Goal: Task Accomplishment & Management: Manage account settings

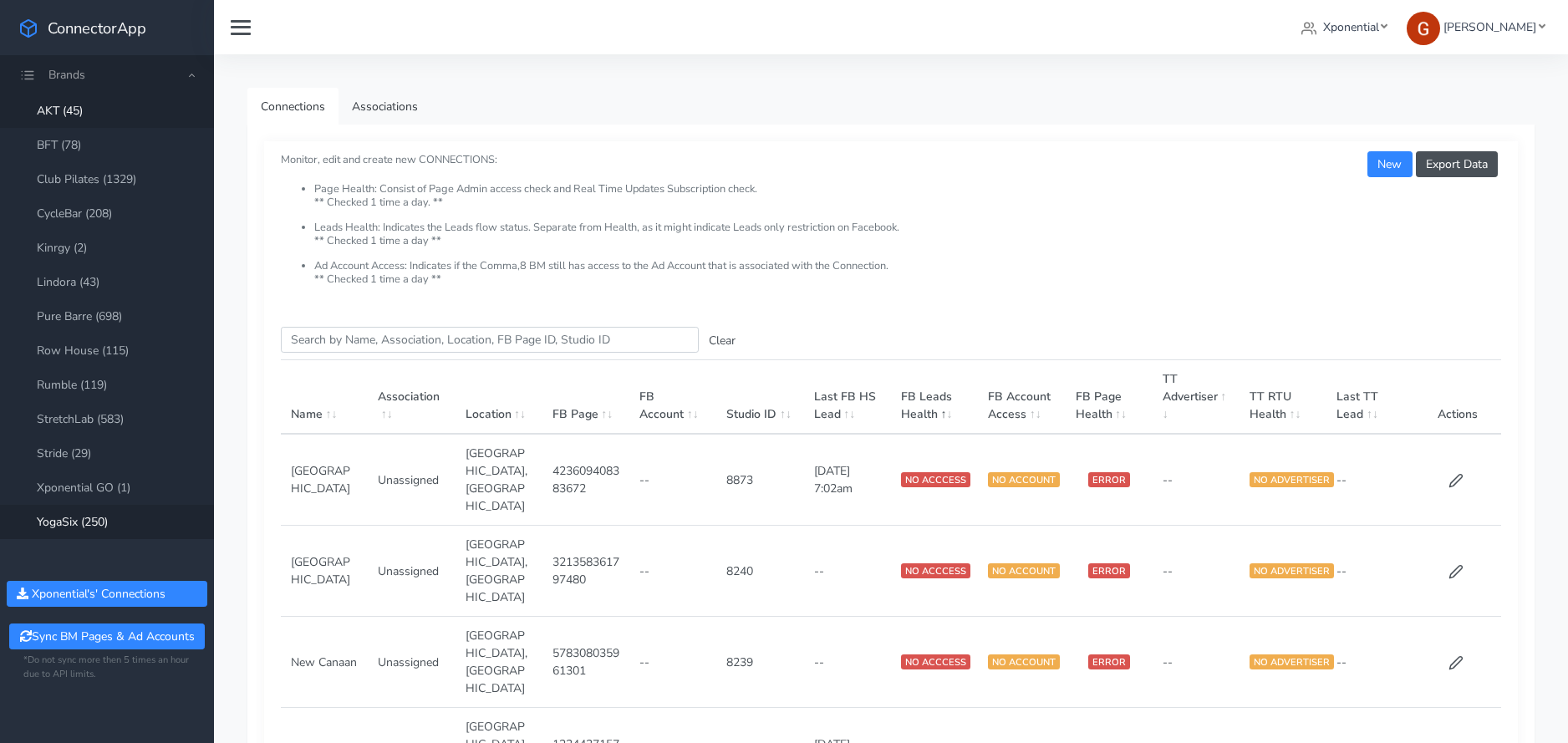
click at [80, 520] on link "YogaSix (250)" at bounding box center [107, 522] width 214 height 34
click at [462, 344] on input "Search this table" at bounding box center [490, 339] width 418 height 26
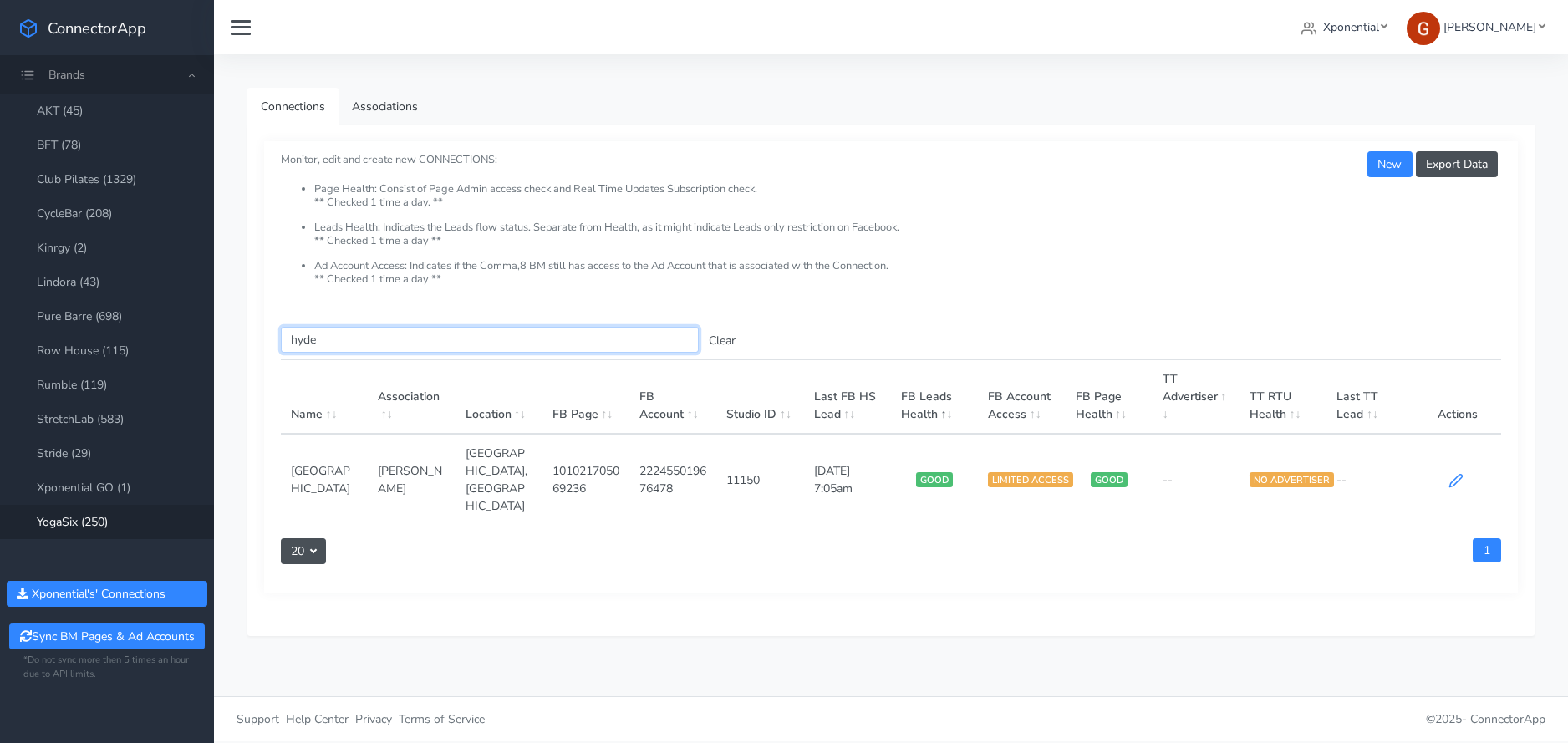
type input "hyde"
click at [1452, 473] on icon at bounding box center [1455, 480] width 15 height 15
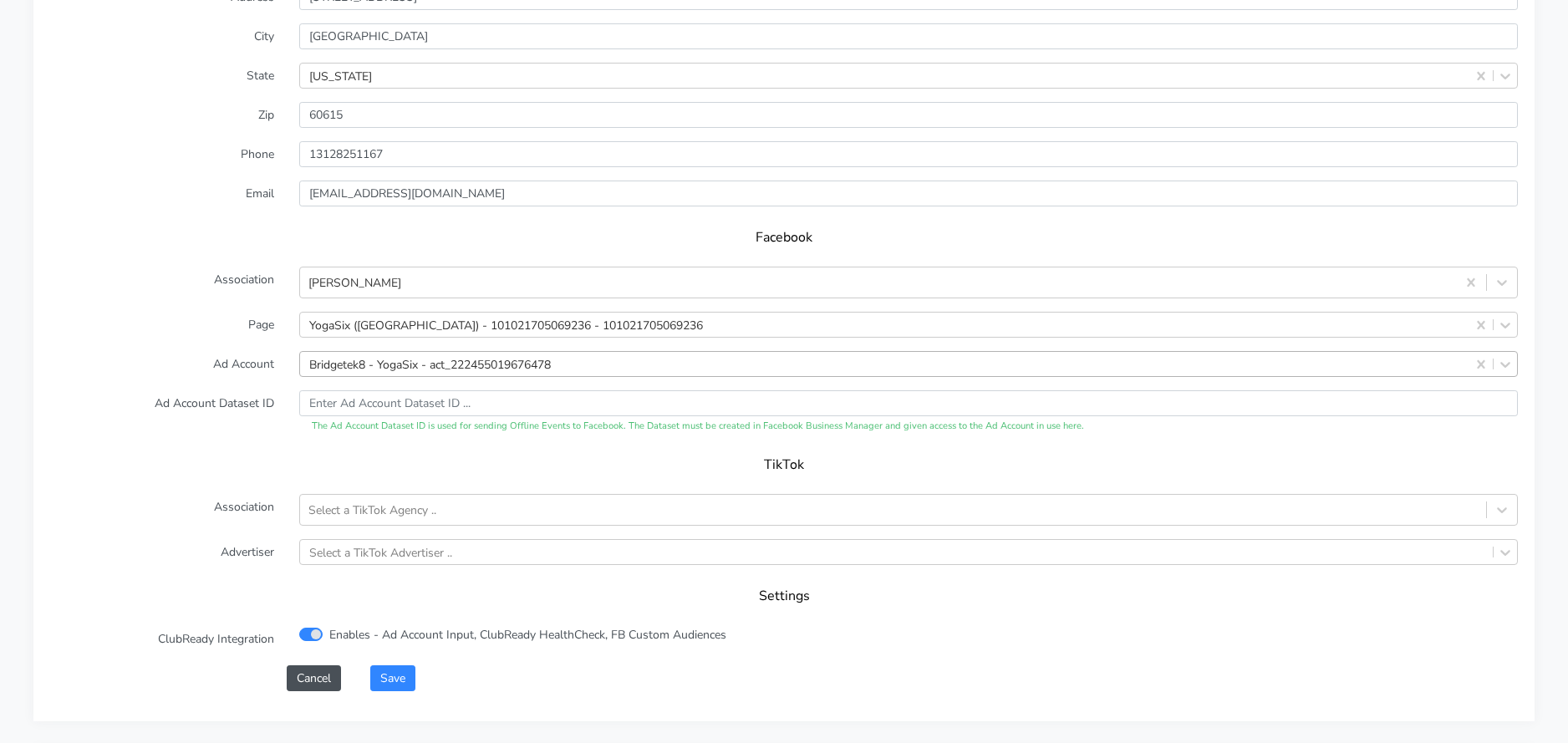
scroll to position [1534, 0]
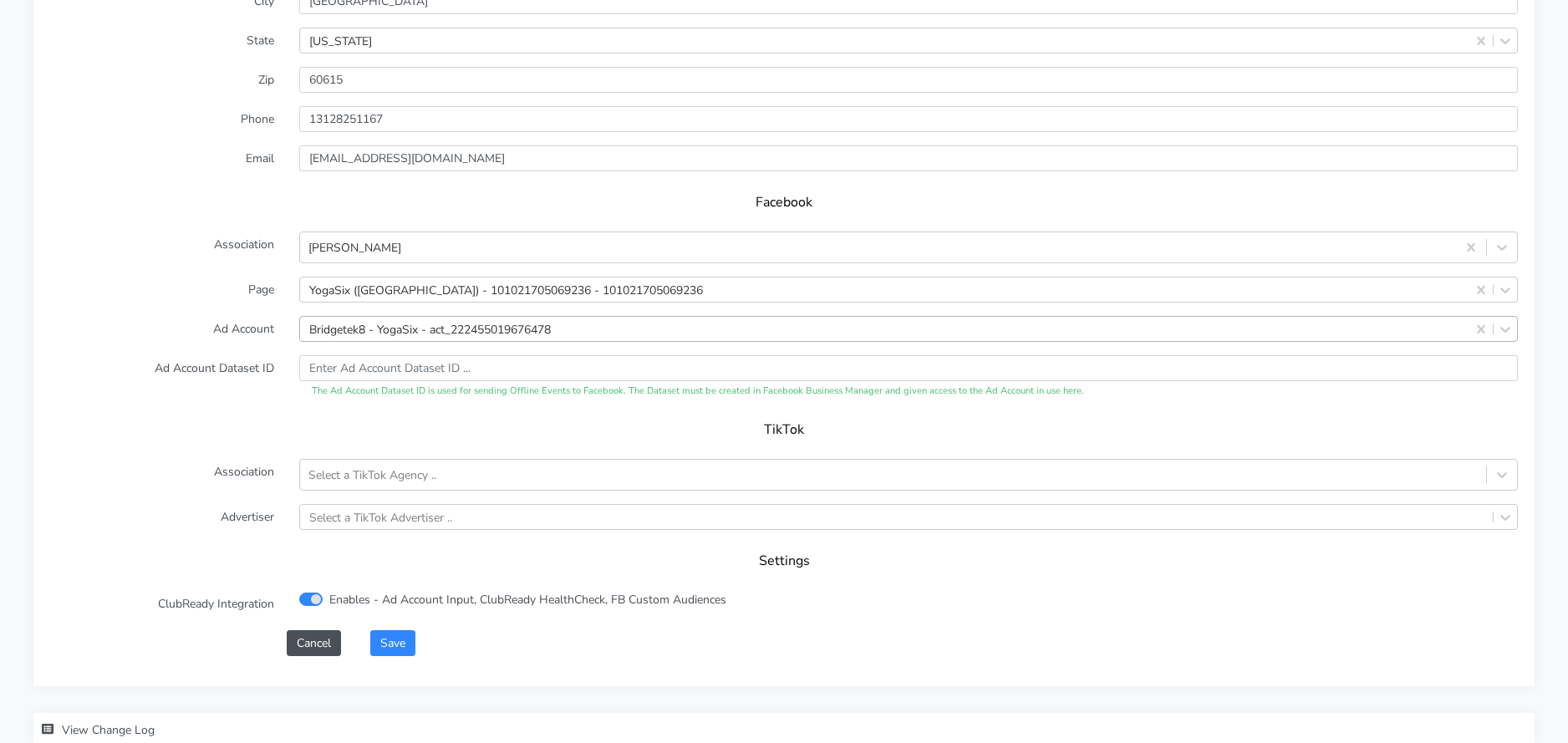
click at [508, 326] on div "Bridgetek8 - YogaSix - act_222455019676478" at bounding box center [429, 328] width 241 height 17
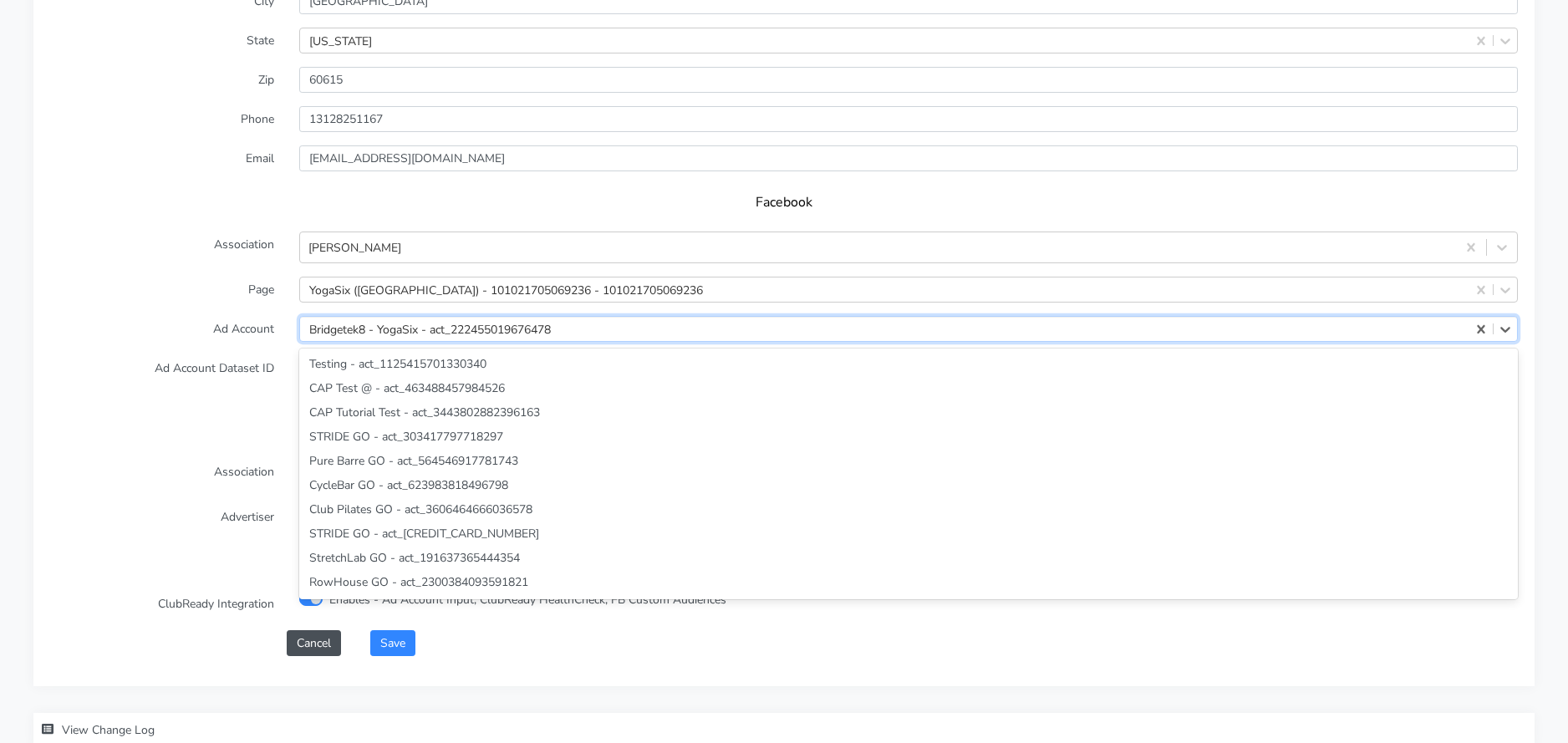
paste input "1228379967703167"
type input "1228379967703167"
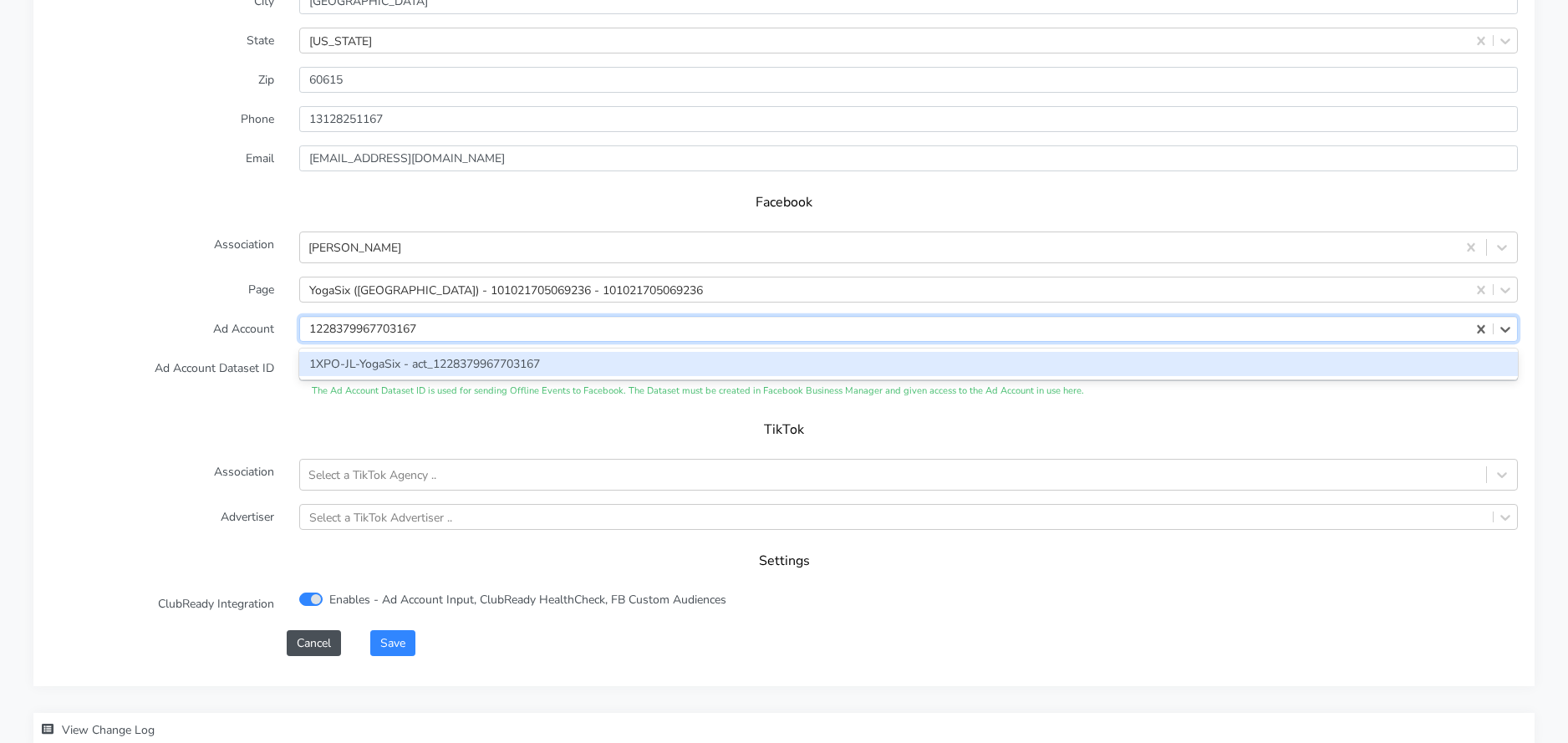
click at [404, 360] on div "1XPO-JL-YogaSix - act_1228379967703167" at bounding box center [908, 364] width 1218 height 24
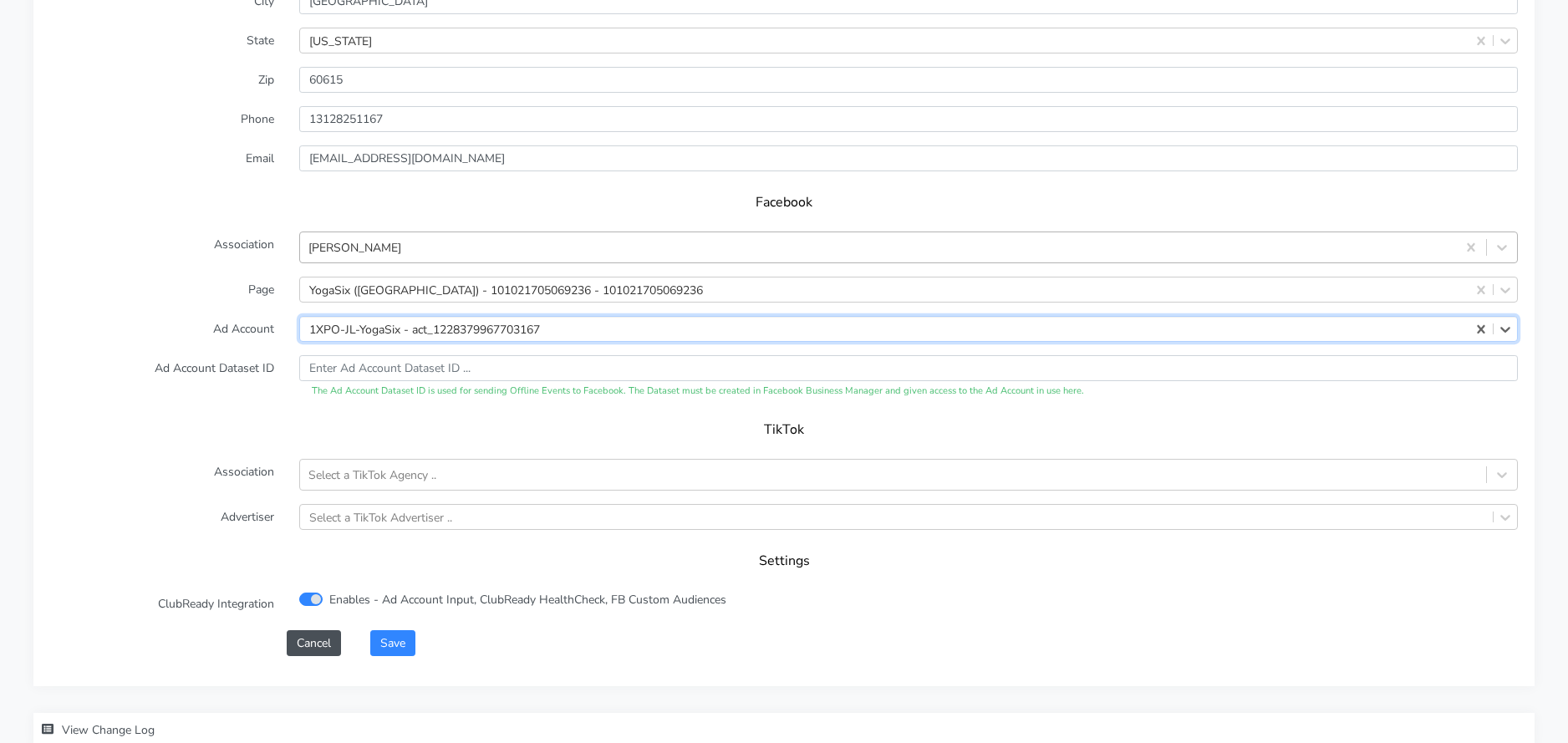
click at [397, 246] on div "[PERSON_NAME]" at bounding box center [878, 247] width 1156 height 28
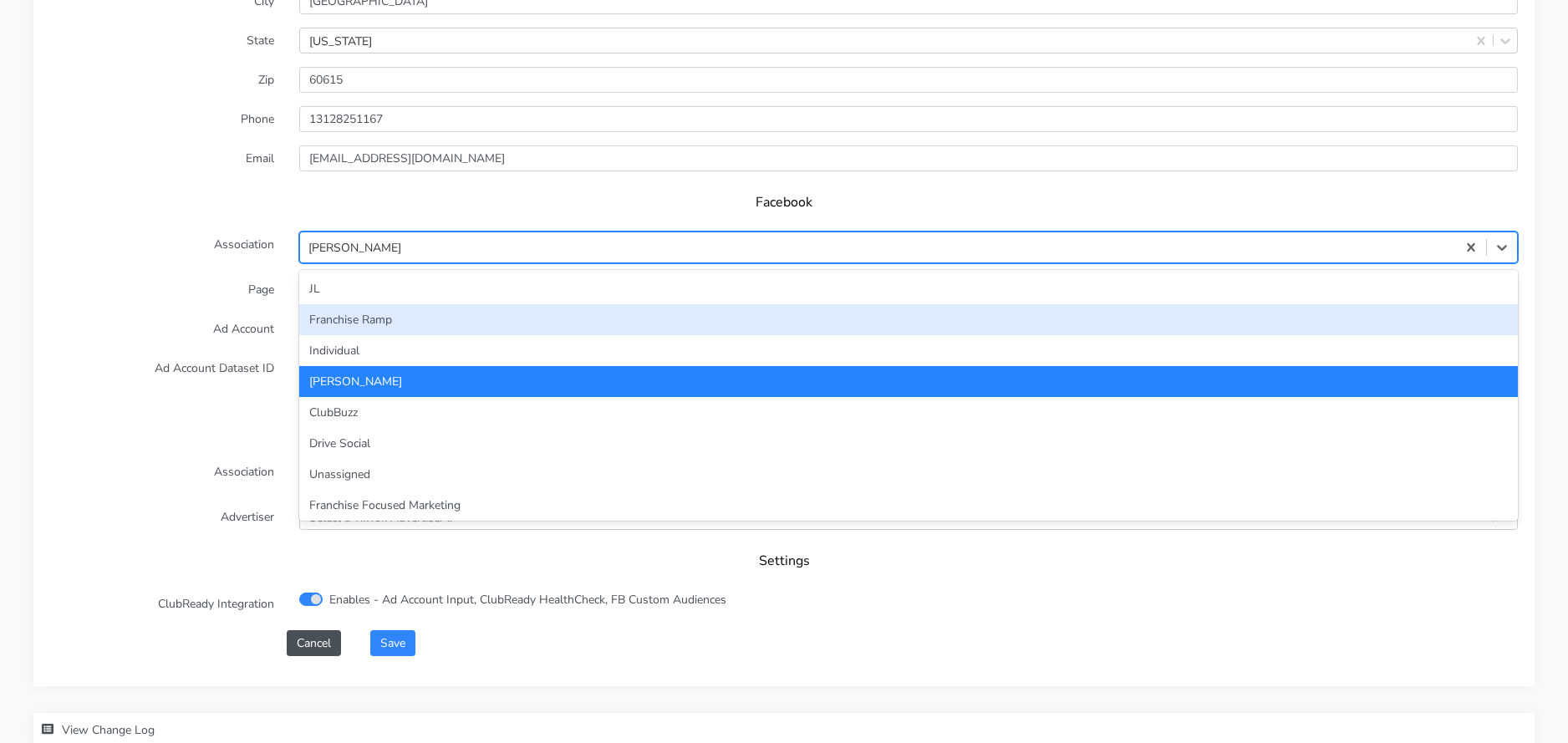
click at [353, 282] on div "JL" at bounding box center [908, 289] width 1218 height 31
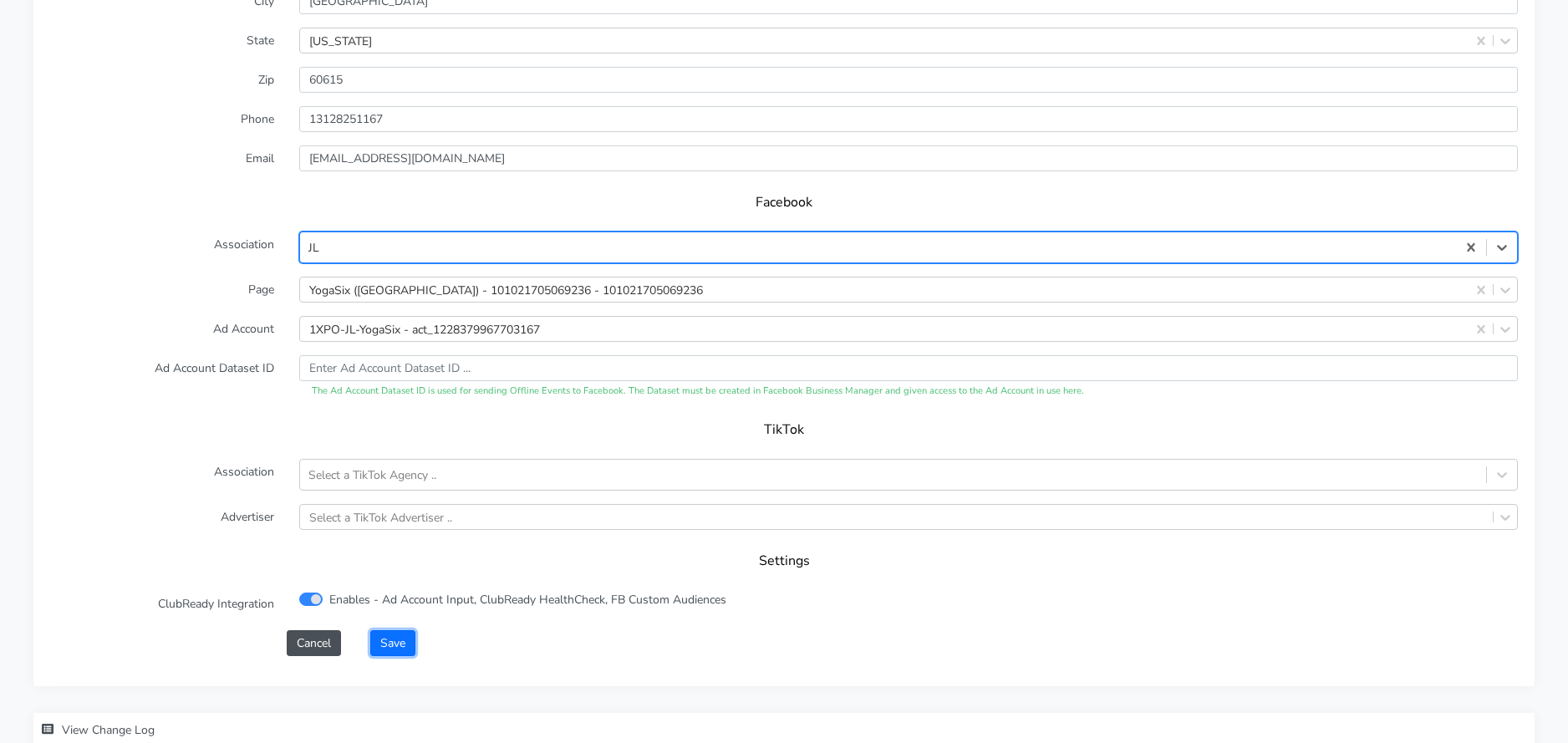
click at [402, 641] on button "Save" at bounding box center [393, 643] width 45 height 26
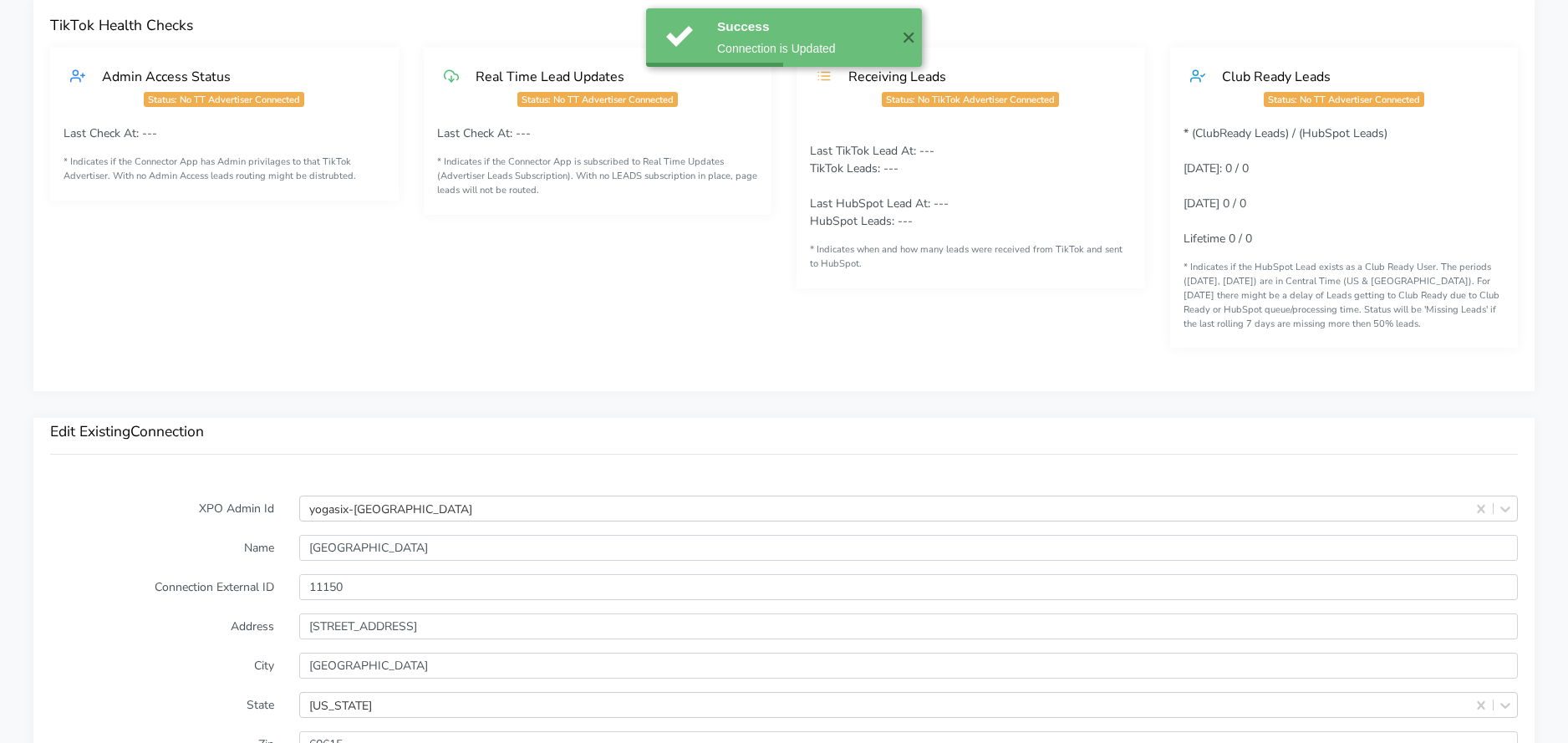
scroll to position [989, 0]
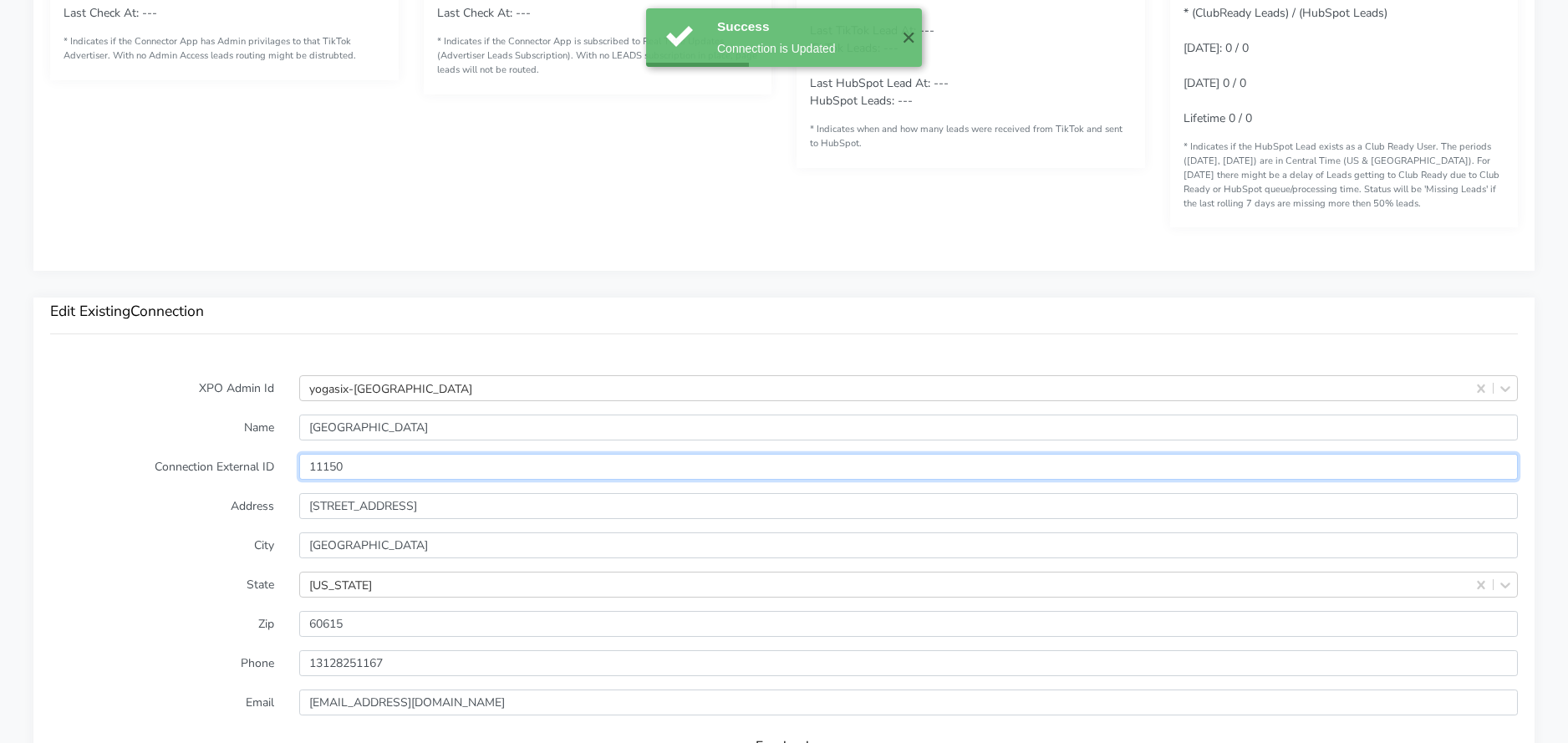
click at [319, 463] on input "11150" at bounding box center [908, 466] width 1218 height 26
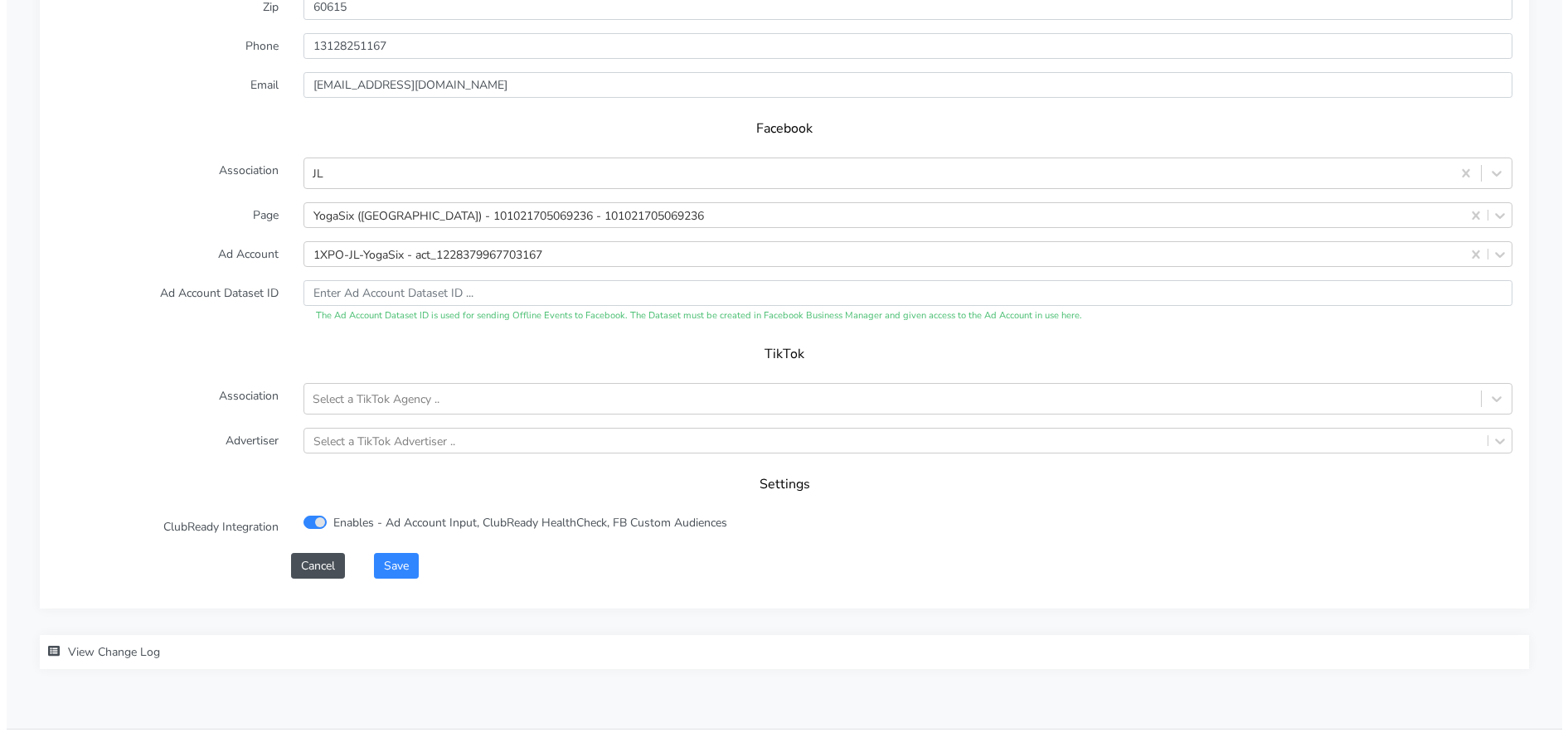
scroll to position [1630, 0]
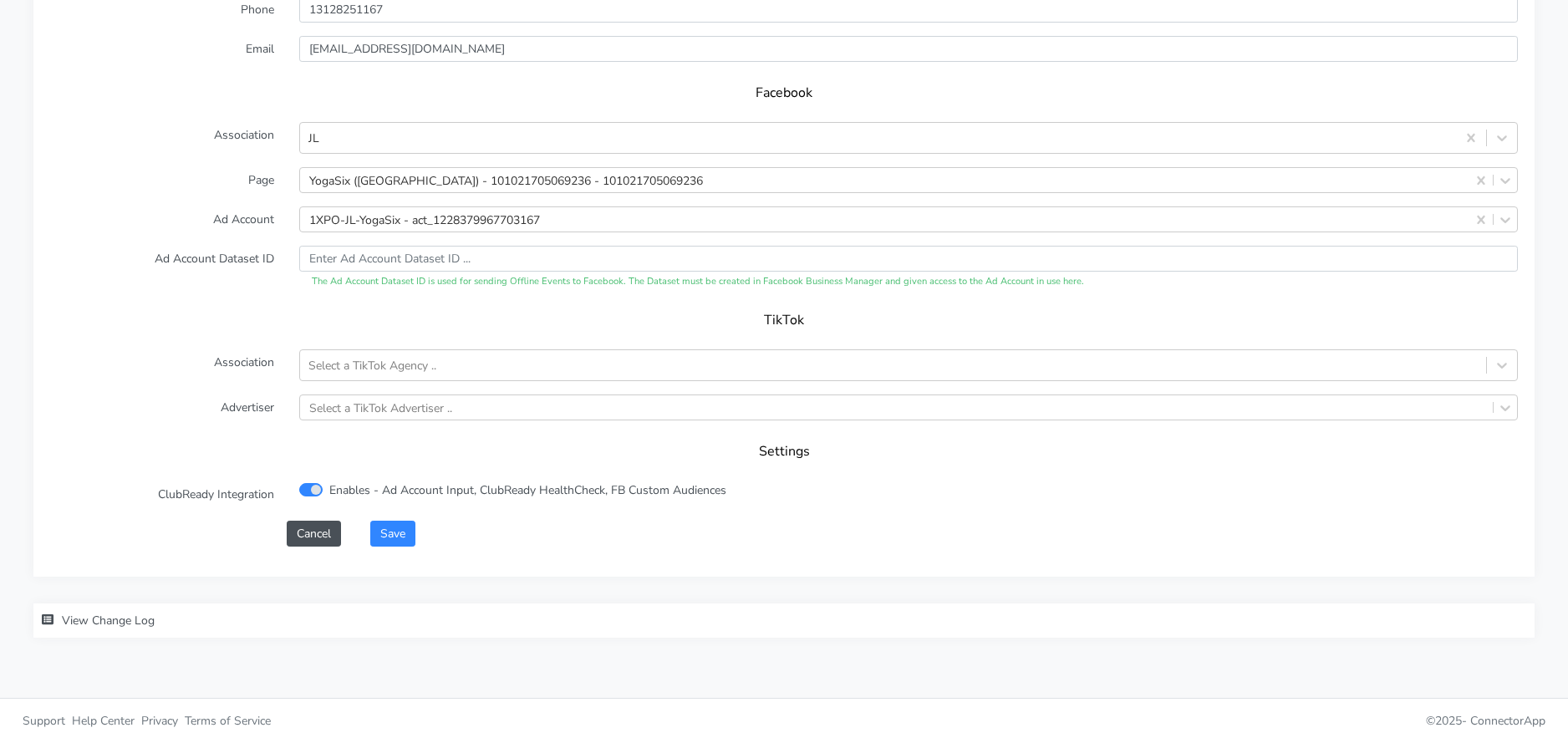
click at [402, 518] on form "XPO Admin Id yogasix-hyde-park Name [GEOGRAPHIC_DATA] Connection External ID 11…" at bounding box center [784, 134] width 1468 height 823
click at [400, 530] on button "Save" at bounding box center [393, 533] width 45 height 26
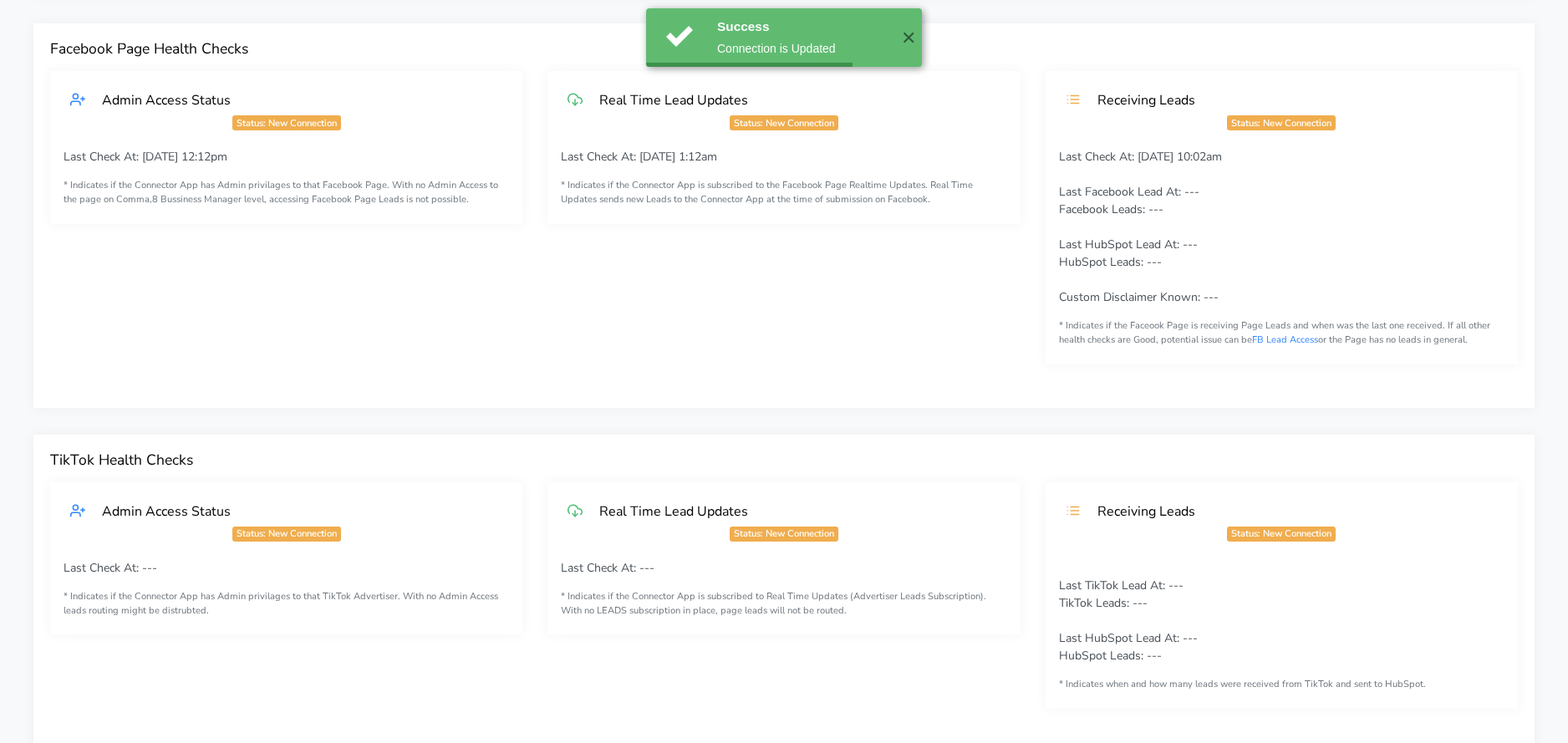
scroll to position [0, 0]
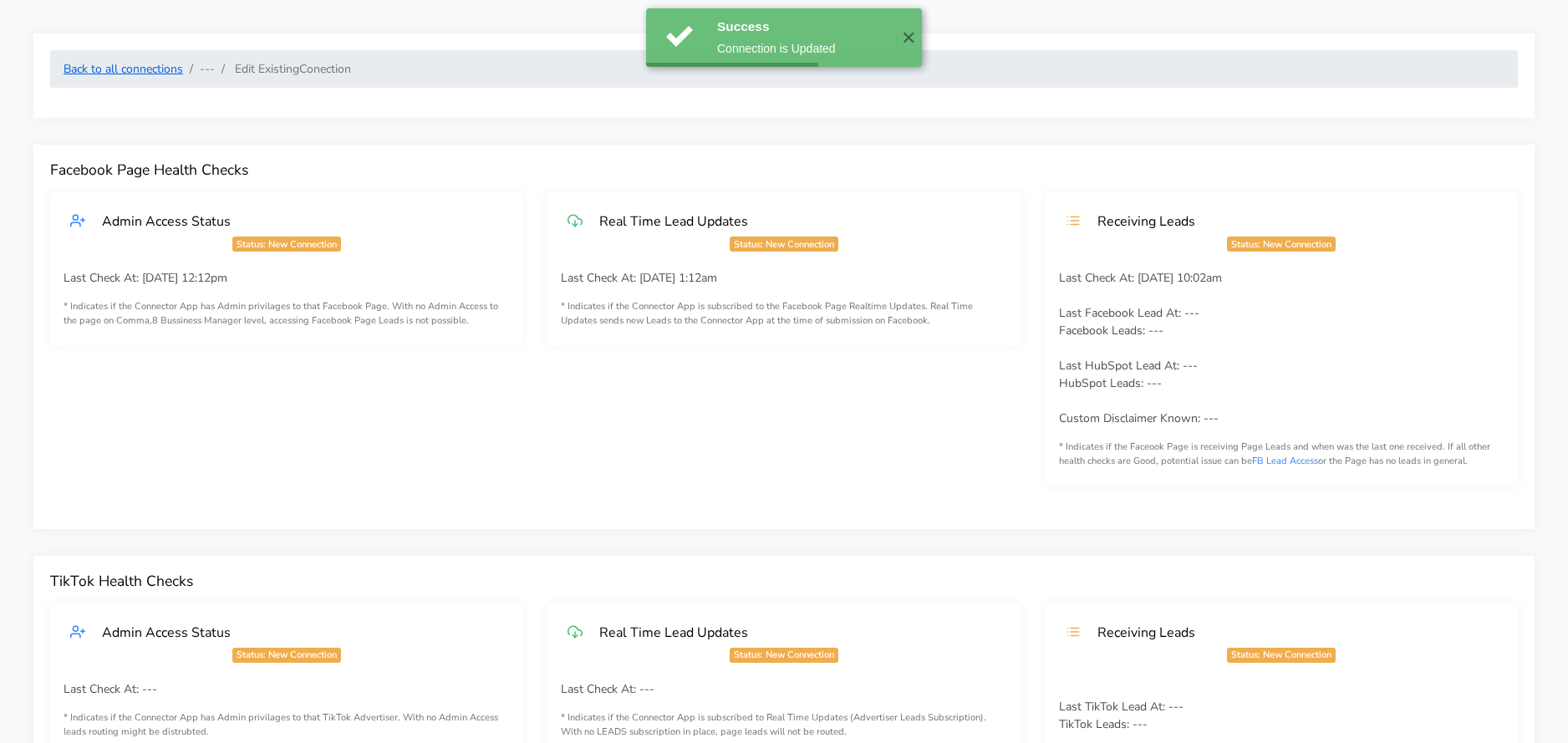
click at [169, 64] on link "Back to all connections" at bounding box center [123, 70] width 119 height 16
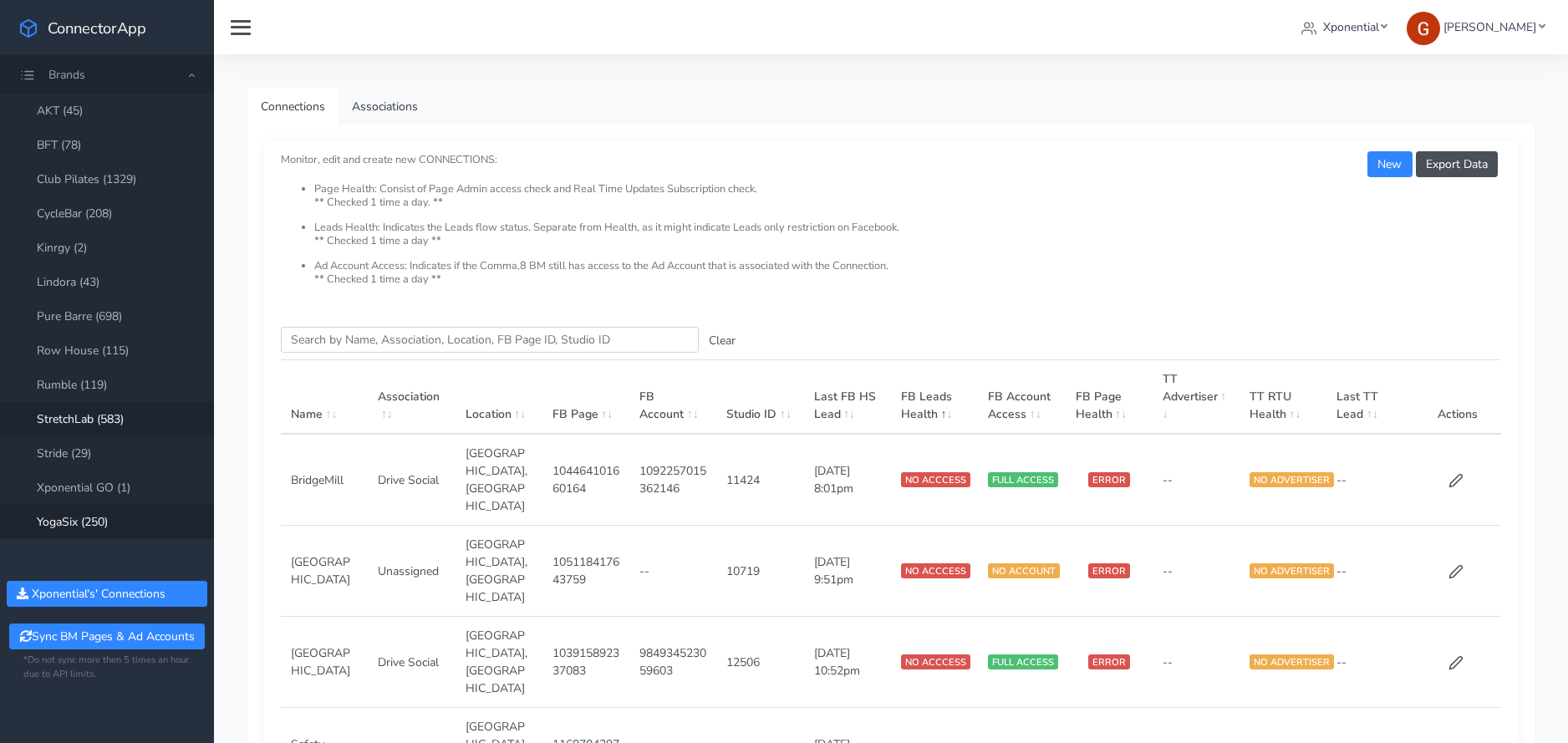
click at [87, 423] on link "StretchLab (583)" at bounding box center [107, 419] width 214 height 34
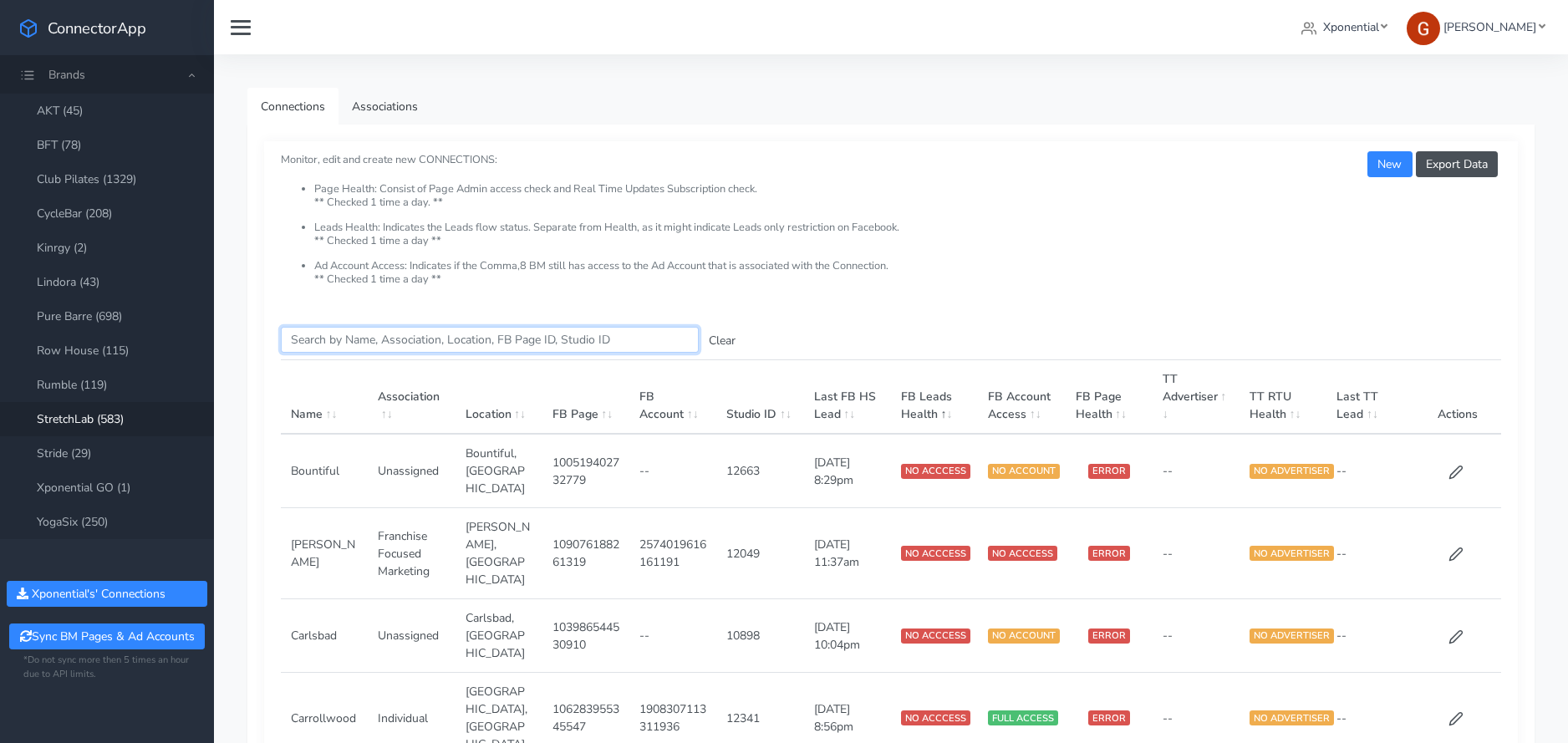
click at [335, 334] on input "Search this table" at bounding box center [490, 339] width 418 height 26
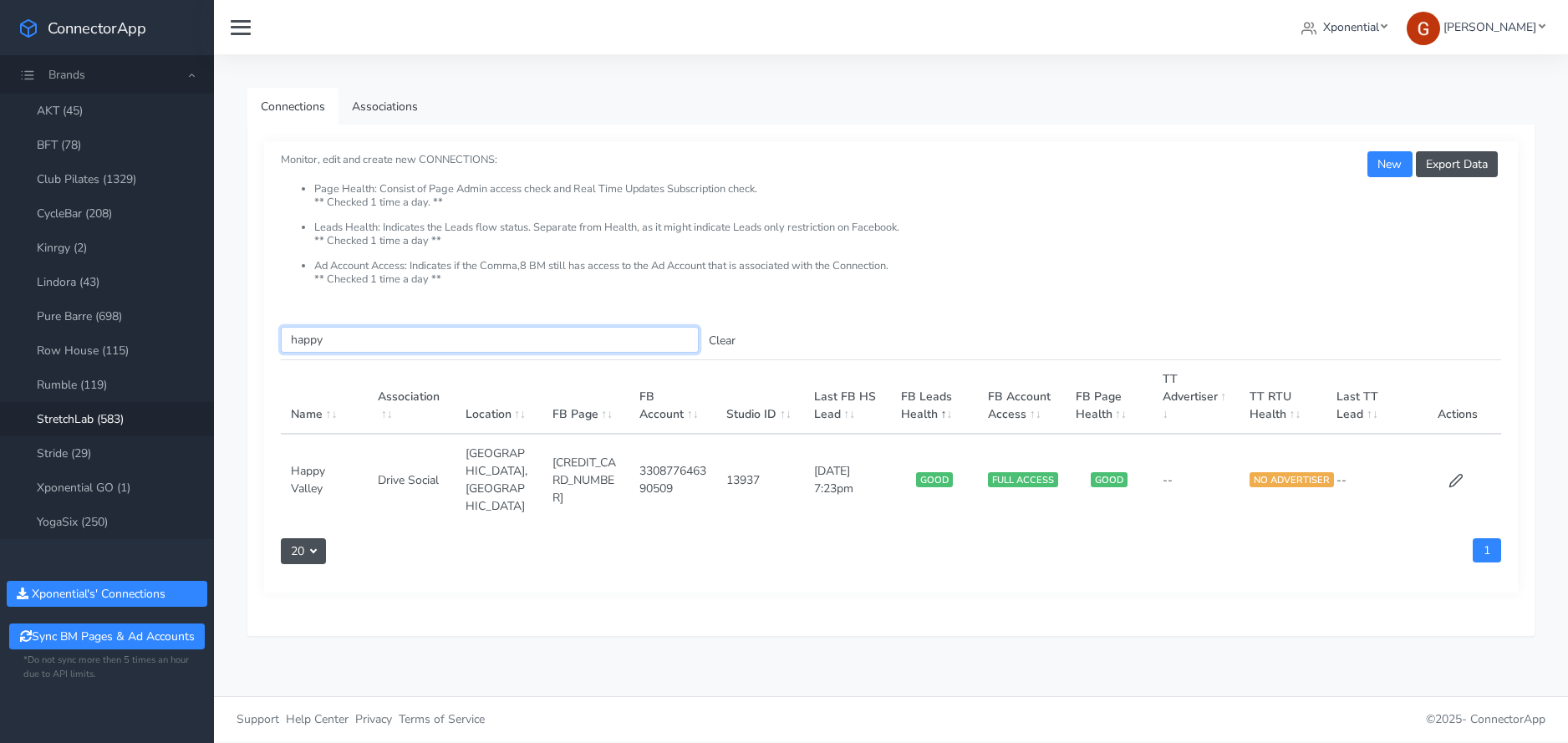
type input "happy"
click at [1462, 464] on td at bounding box center [1457, 478] width 87 height 91
click at [1455, 473] on icon at bounding box center [1455, 480] width 15 height 15
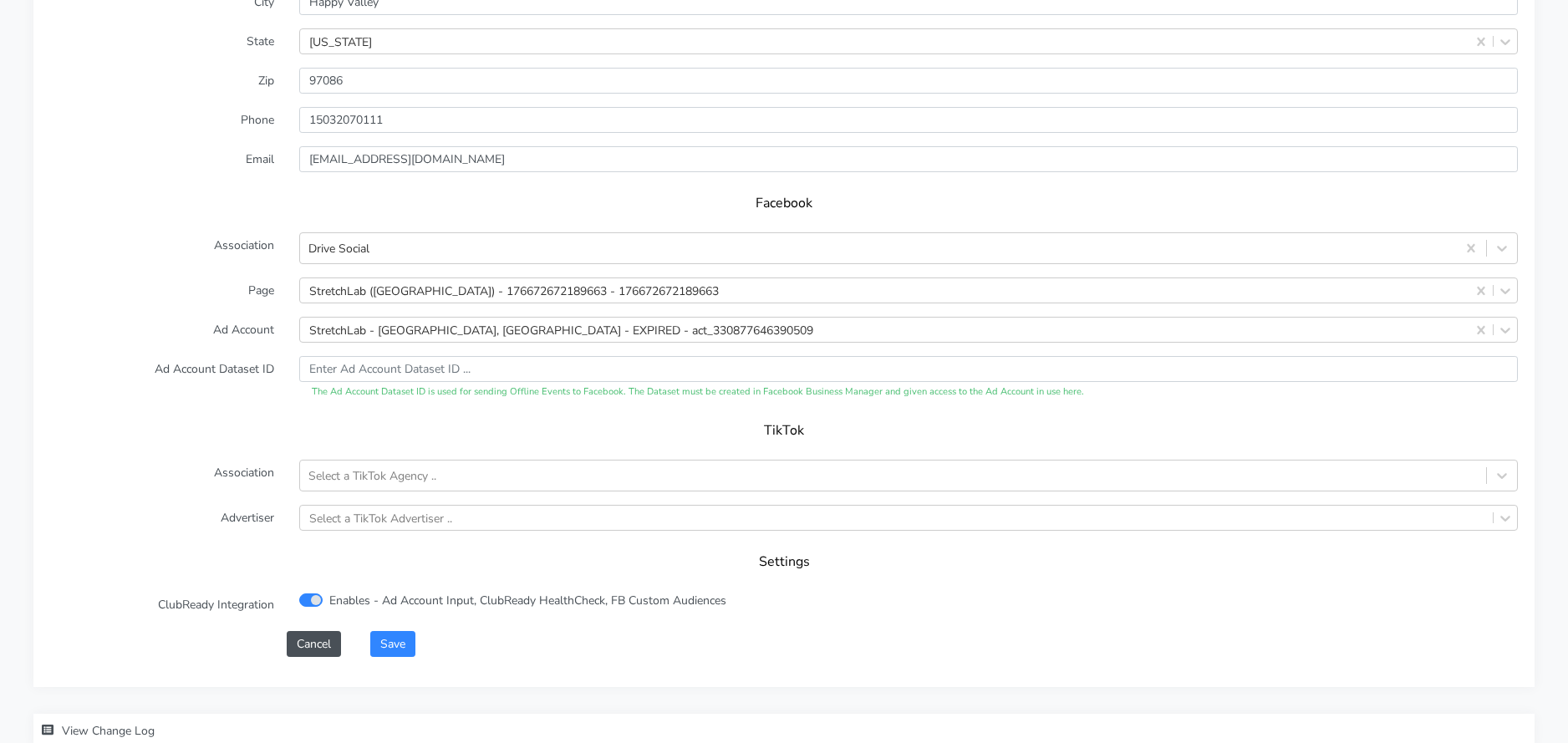
scroll to position [1500, 0]
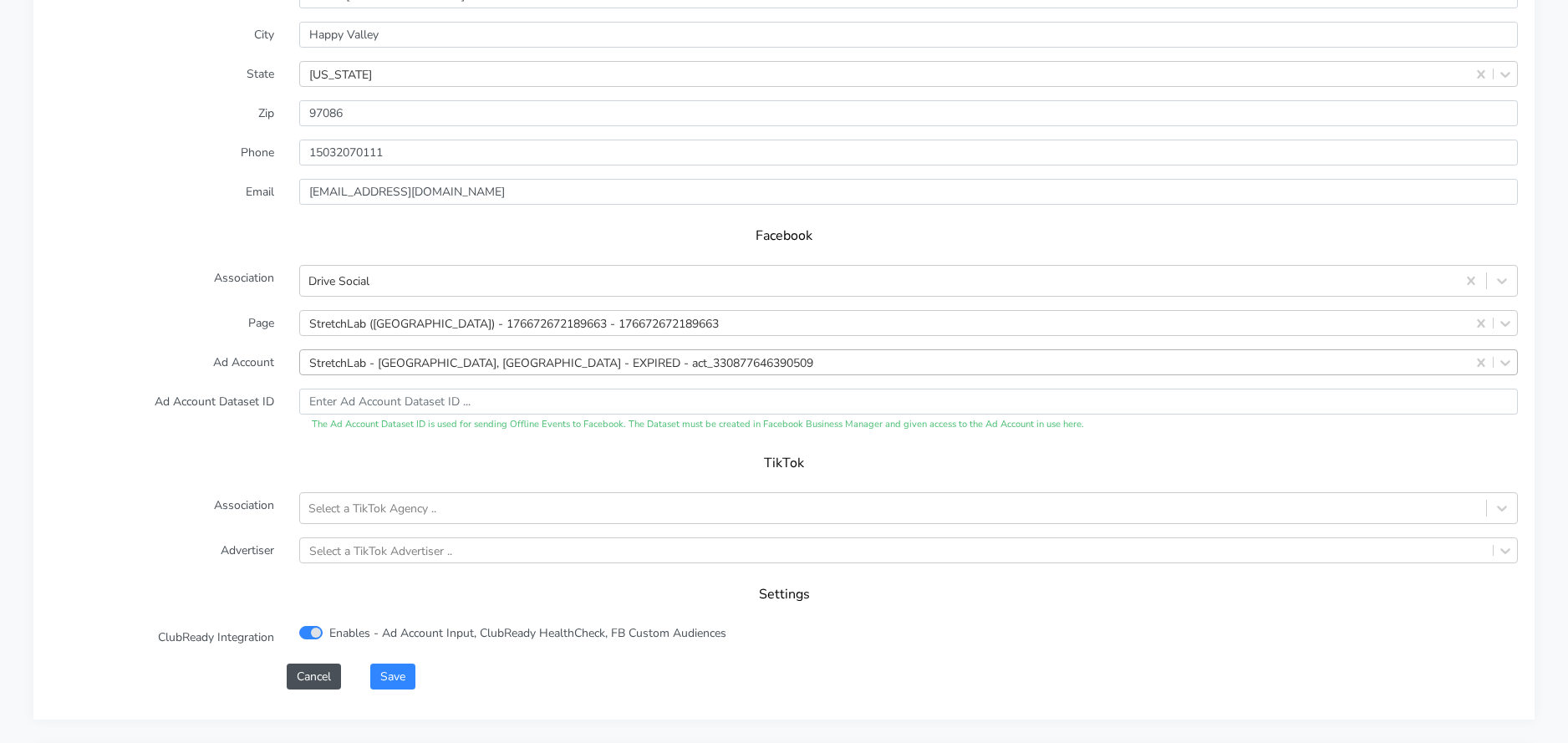
click at [402, 358] on div "StretchLab - [GEOGRAPHIC_DATA], [GEOGRAPHIC_DATA] - EXPIRED - act_3308776463905…" at bounding box center [561, 361] width 504 height 17
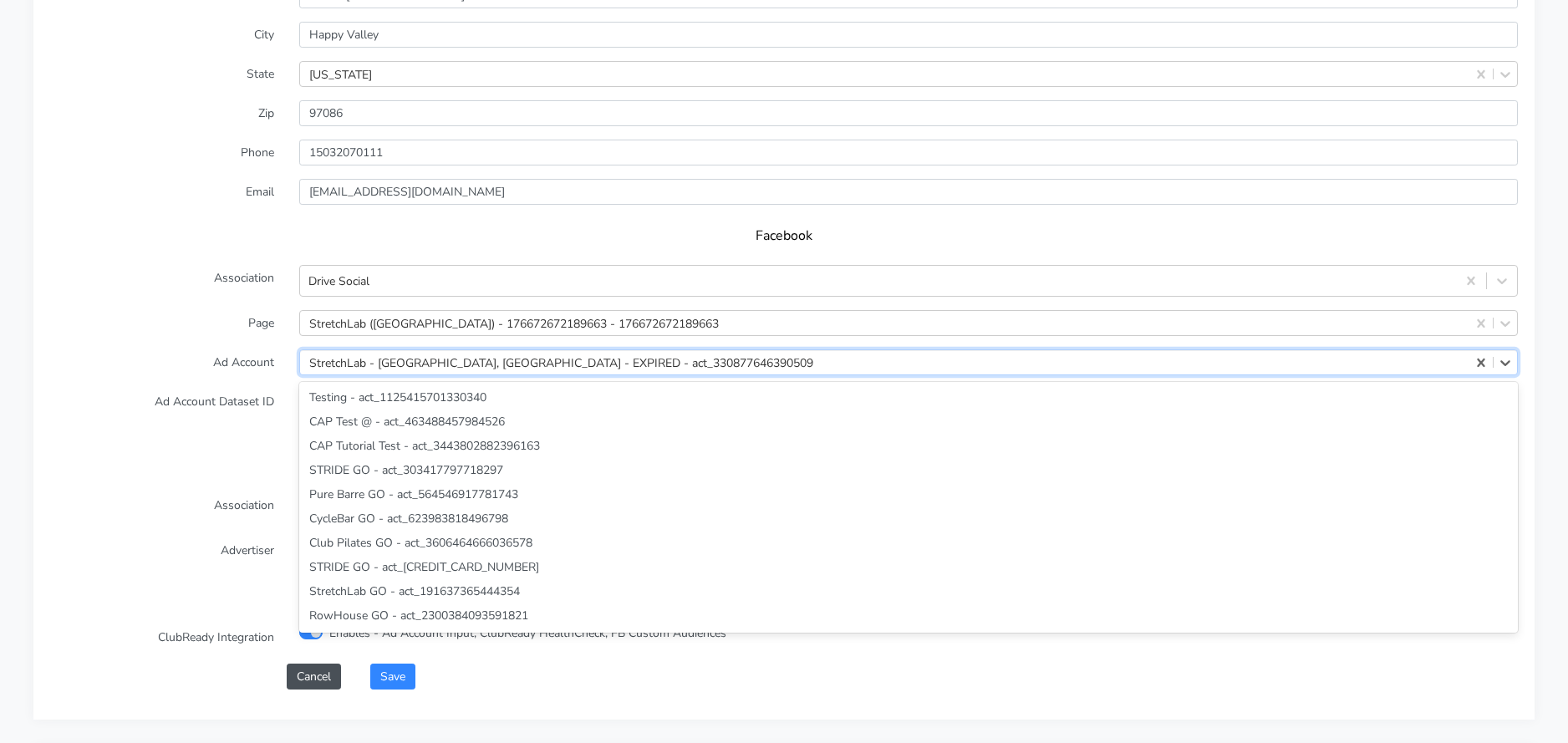
scroll to position [39995, 0]
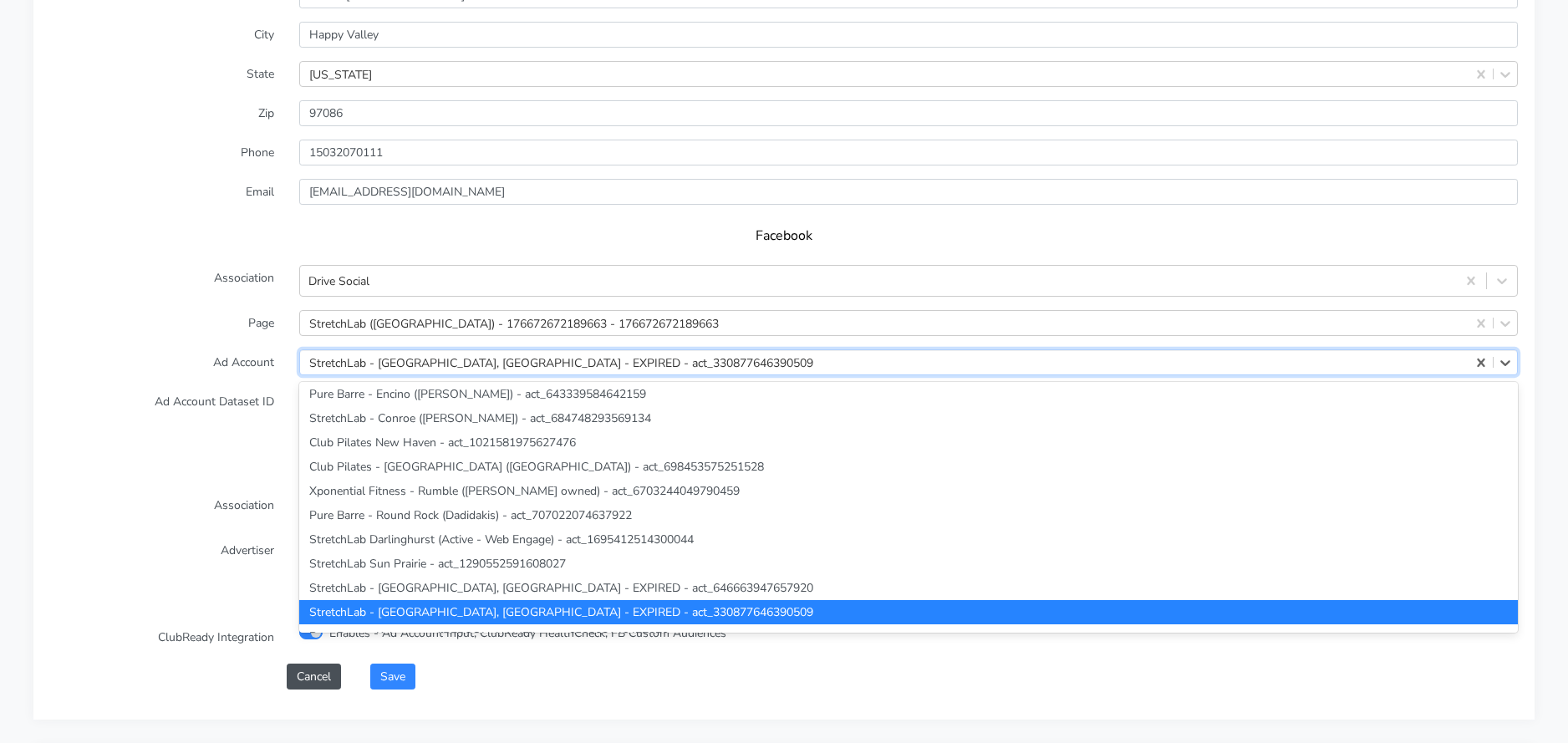
paste input "812617054617883"
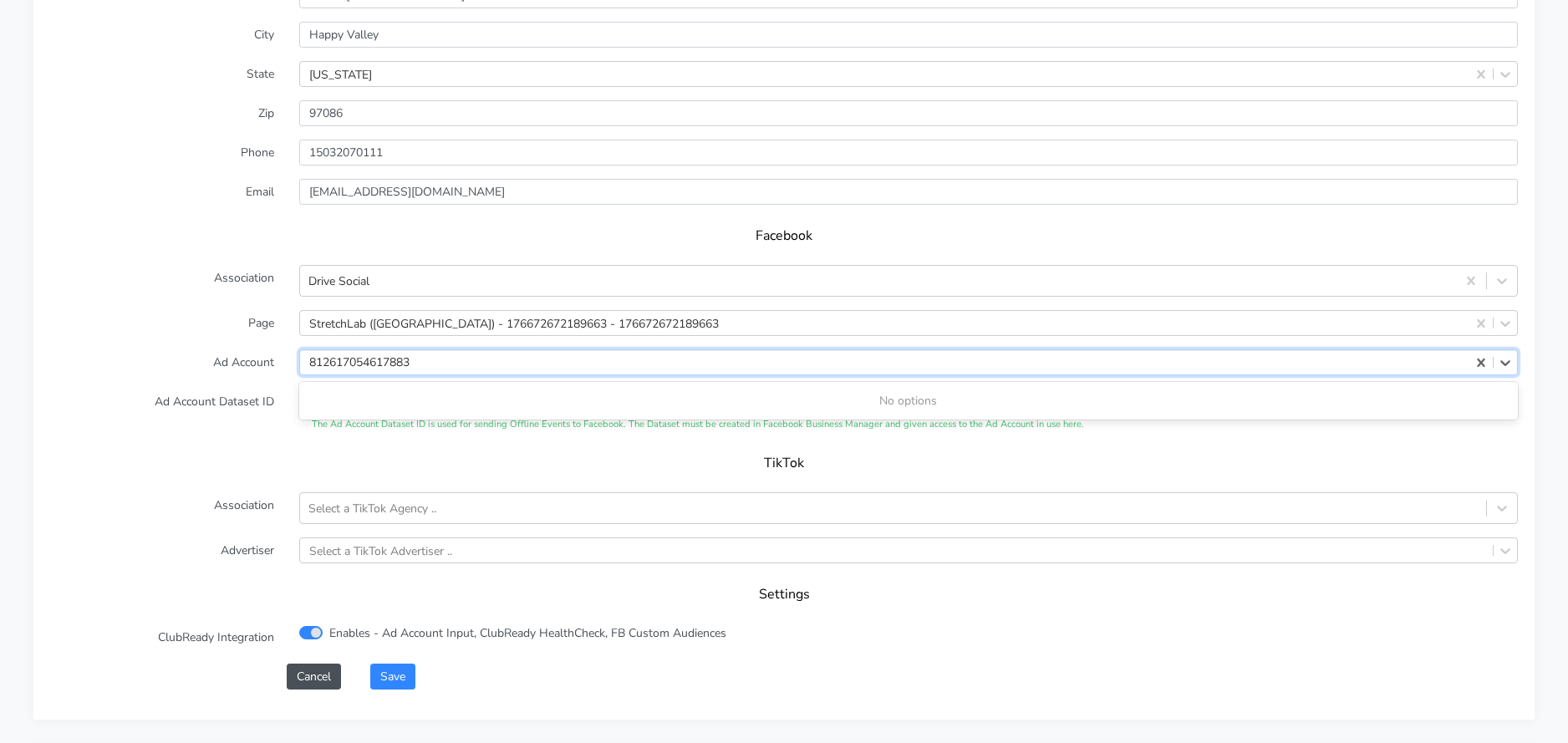
scroll to position [0, 0]
type input "812617054617883"
click at [220, 367] on label "Ad Account" at bounding box center [163, 362] width 249 height 26
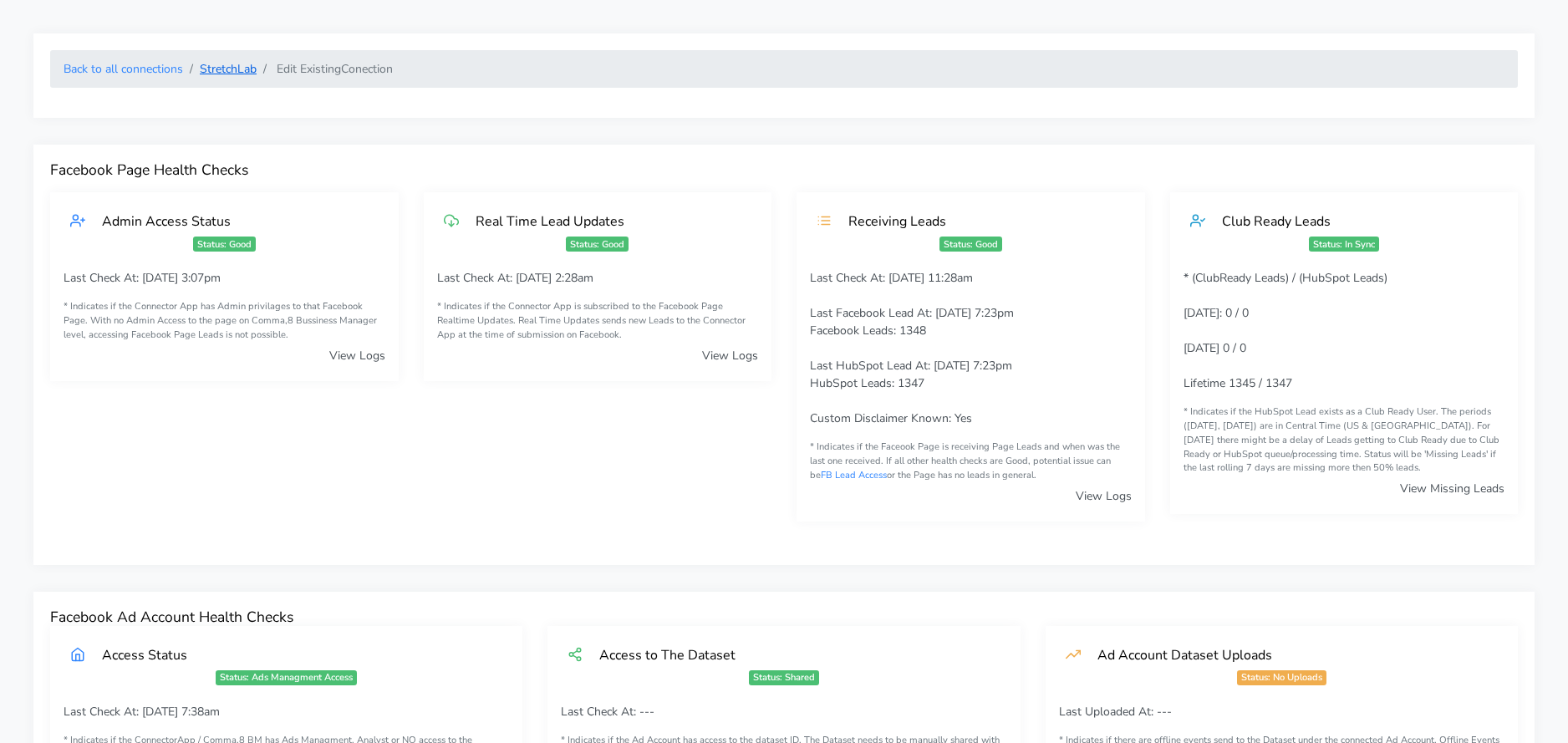
click at [219, 70] on link "StretchLab" at bounding box center [228, 70] width 57 height 16
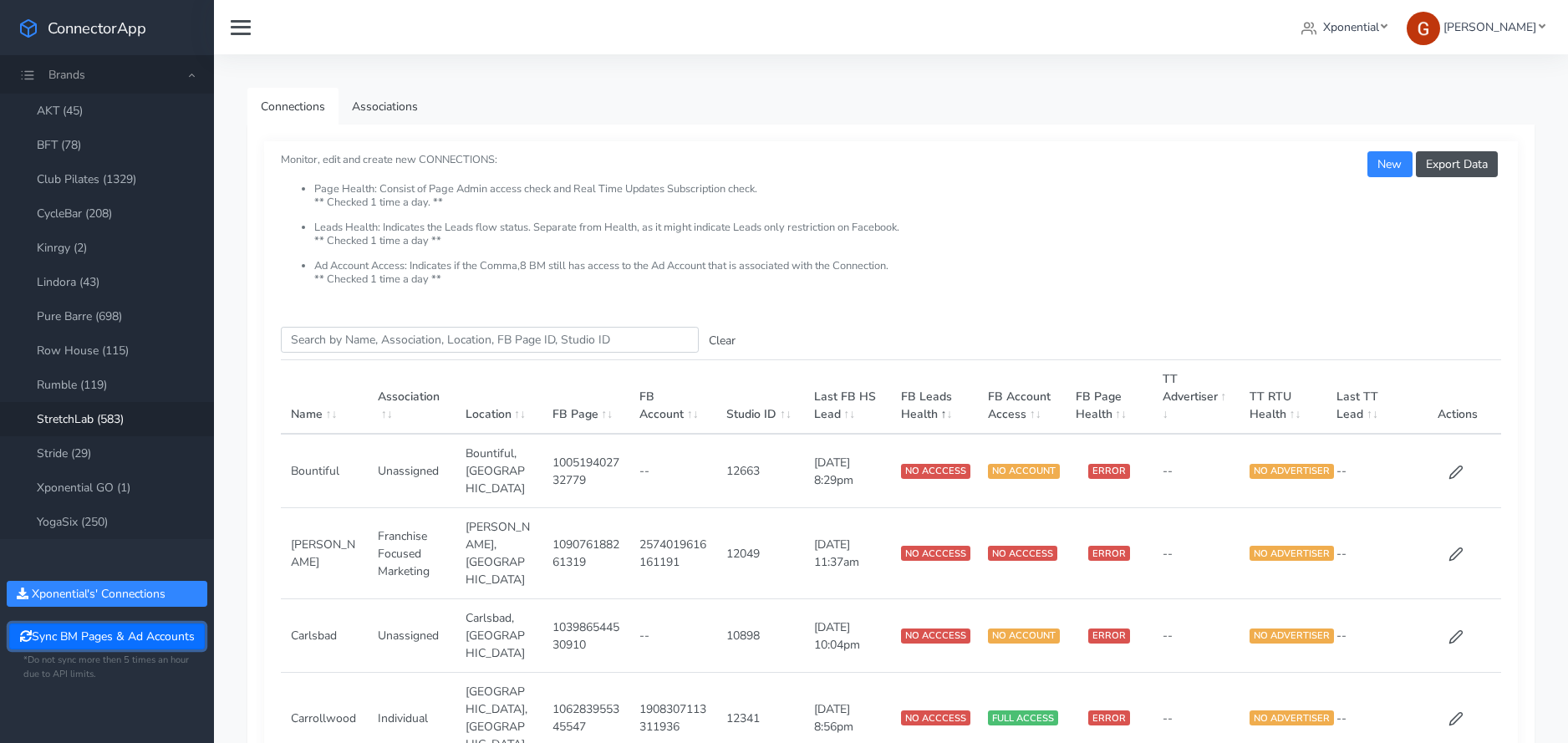
click at [109, 641] on button "Sync BM Pages & Ad Accounts" at bounding box center [107, 636] width 195 height 26
click at [460, 337] on input "Search this table" at bounding box center [490, 339] width 418 height 26
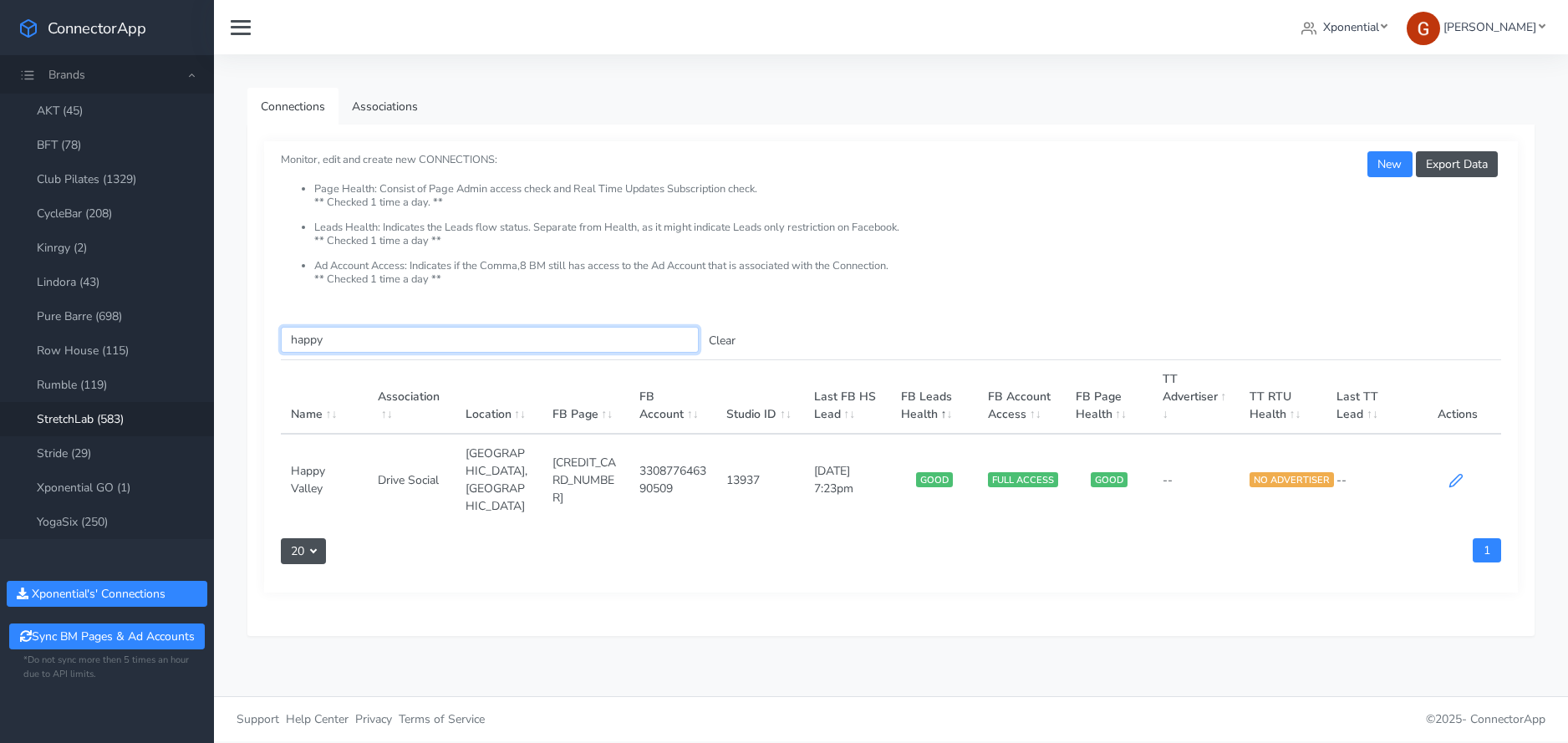
type input "happy"
click at [1455, 473] on icon at bounding box center [1455, 480] width 15 height 15
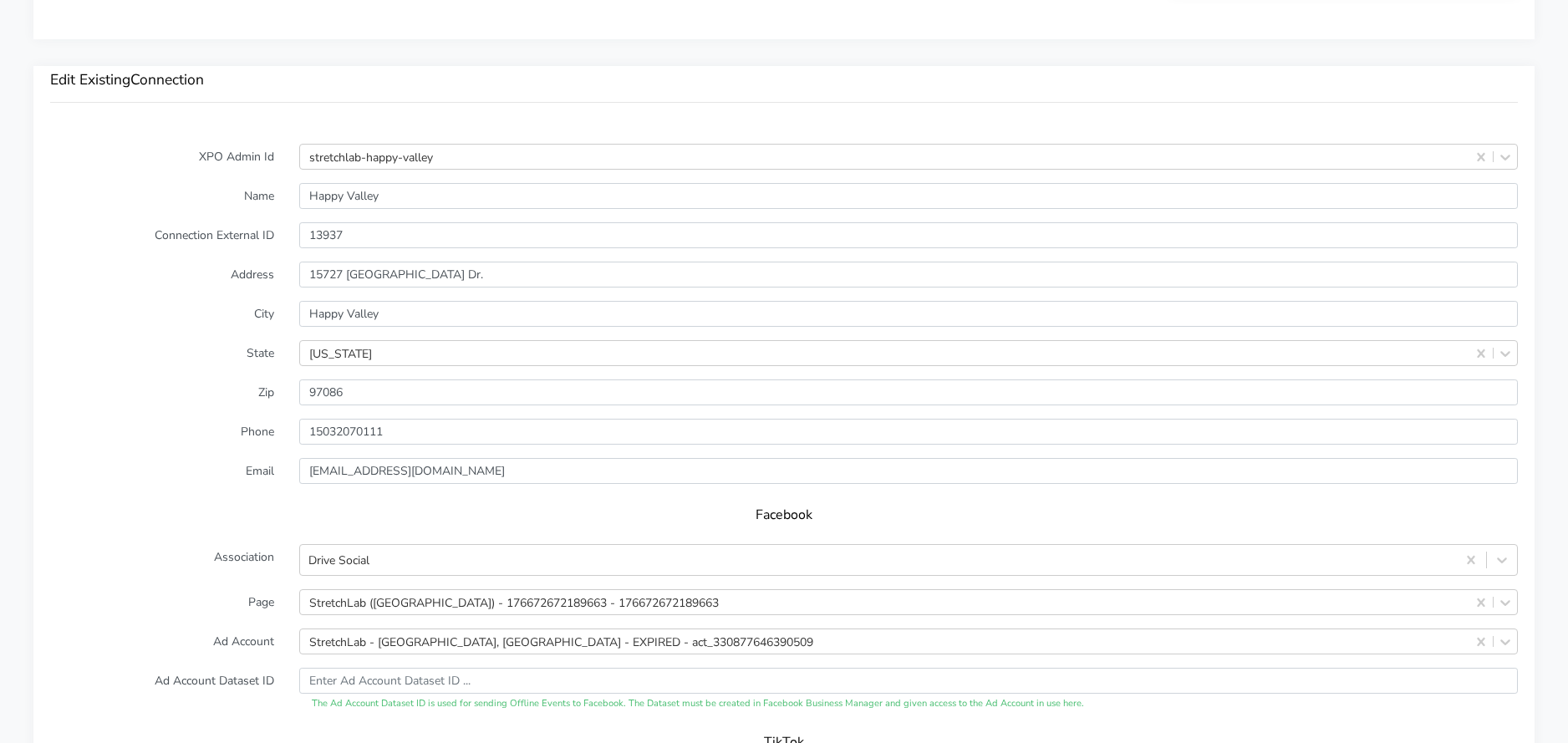
scroll to position [1424, 0]
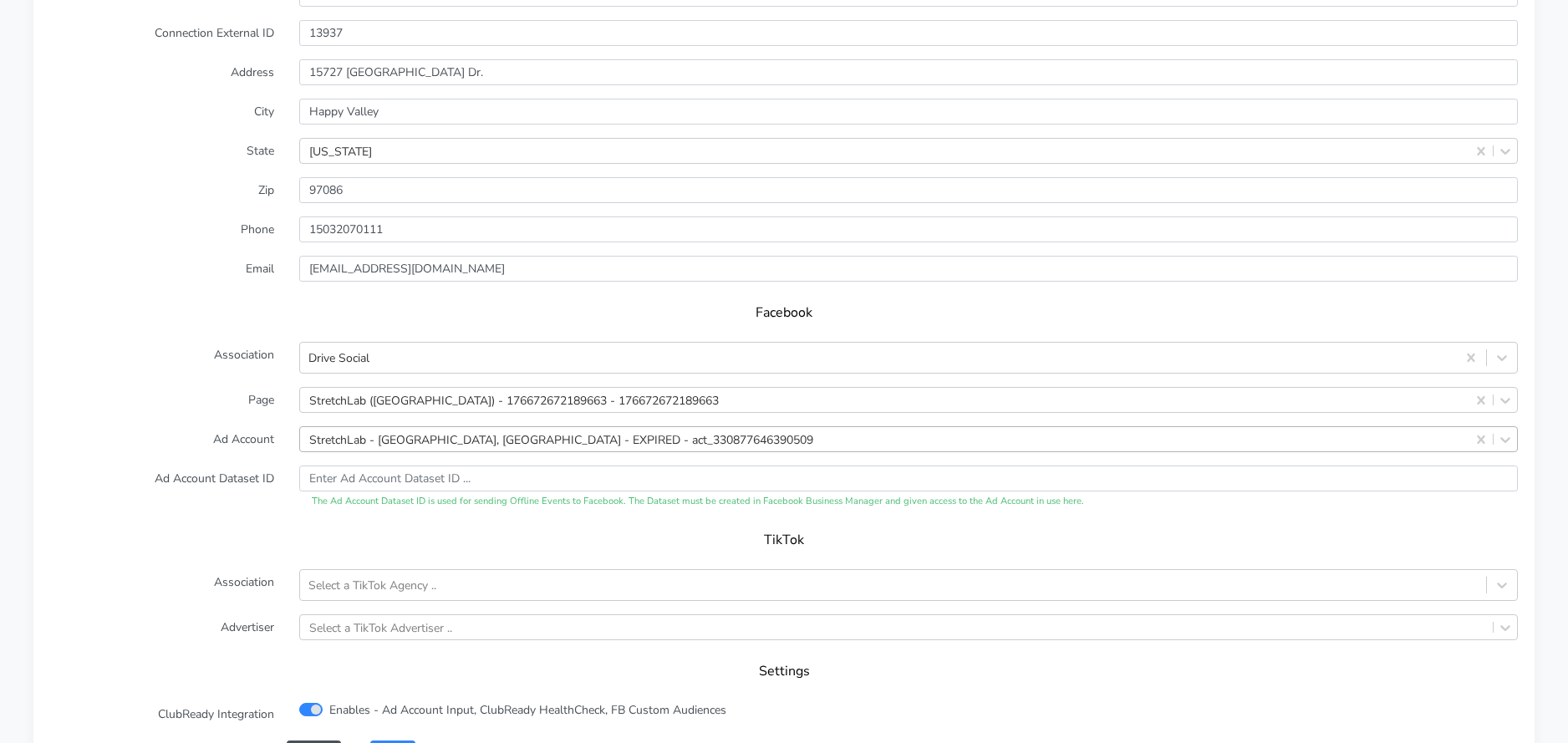
click at [395, 438] on div "StretchLab - [GEOGRAPHIC_DATA], [GEOGRAPHIC_DATA] - EXPIRED - act_3308776463905…" at bounding box center [561, 438] width 504 height 17
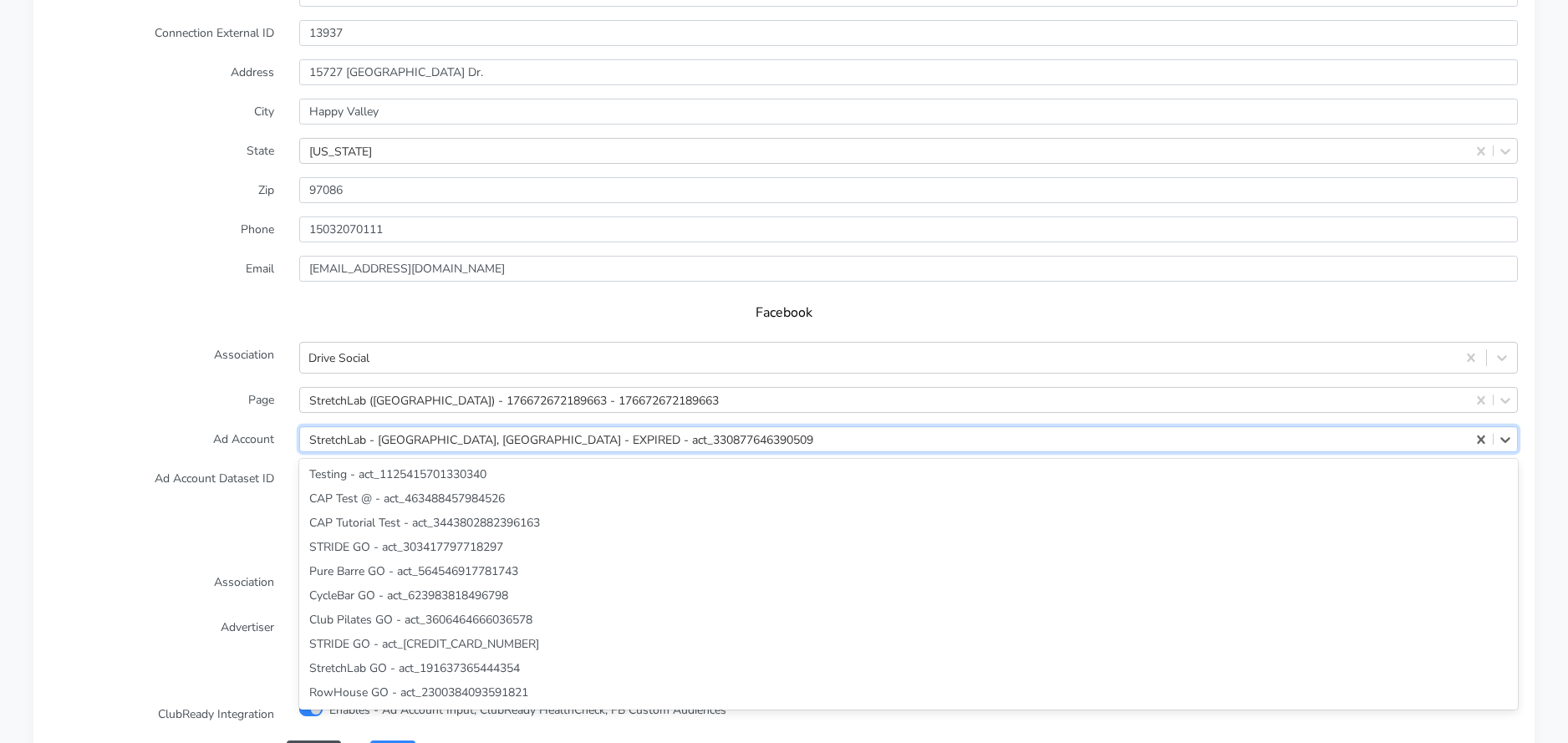
scroll to position [39753, 0]
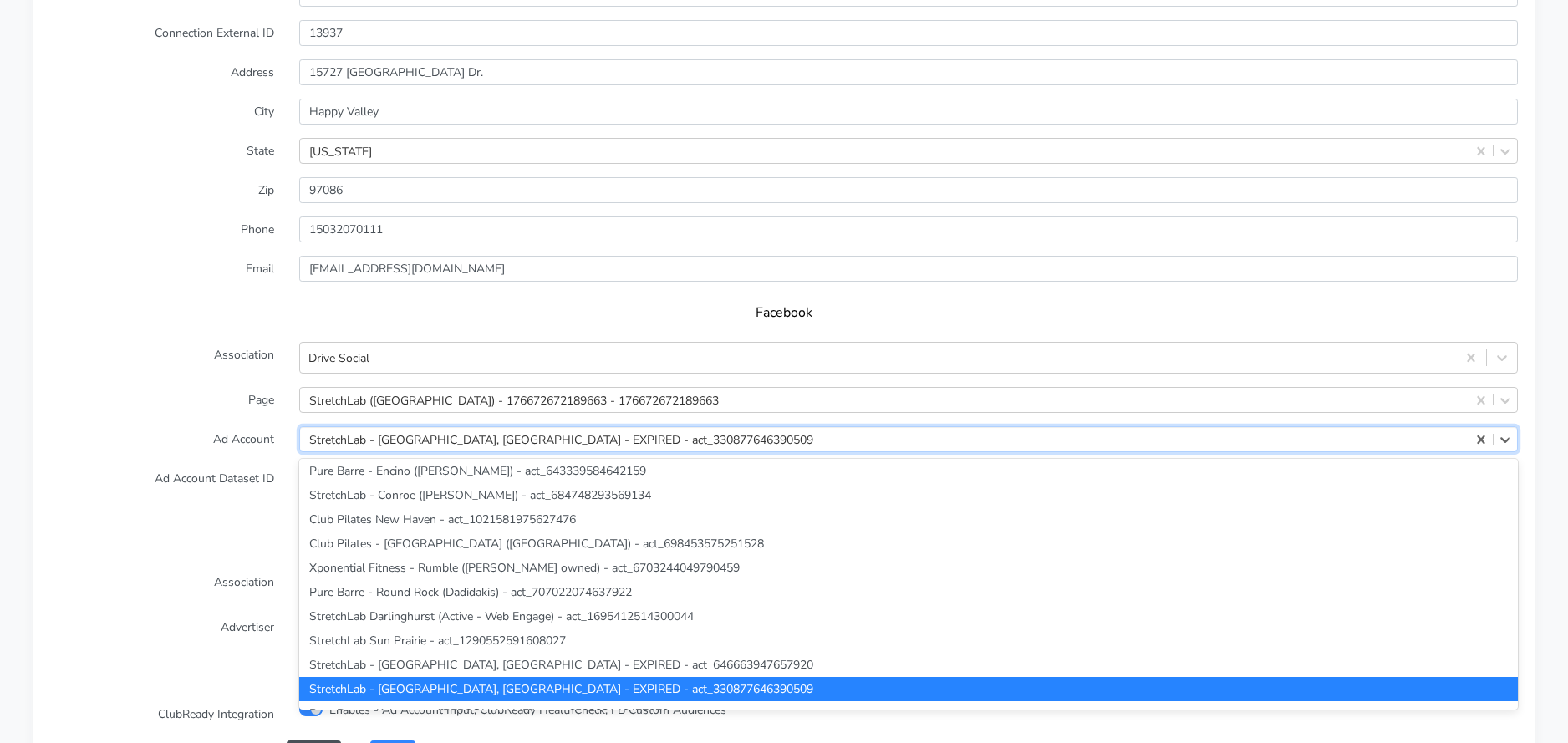
paste input "812617054617883"
type input "812617054617883"
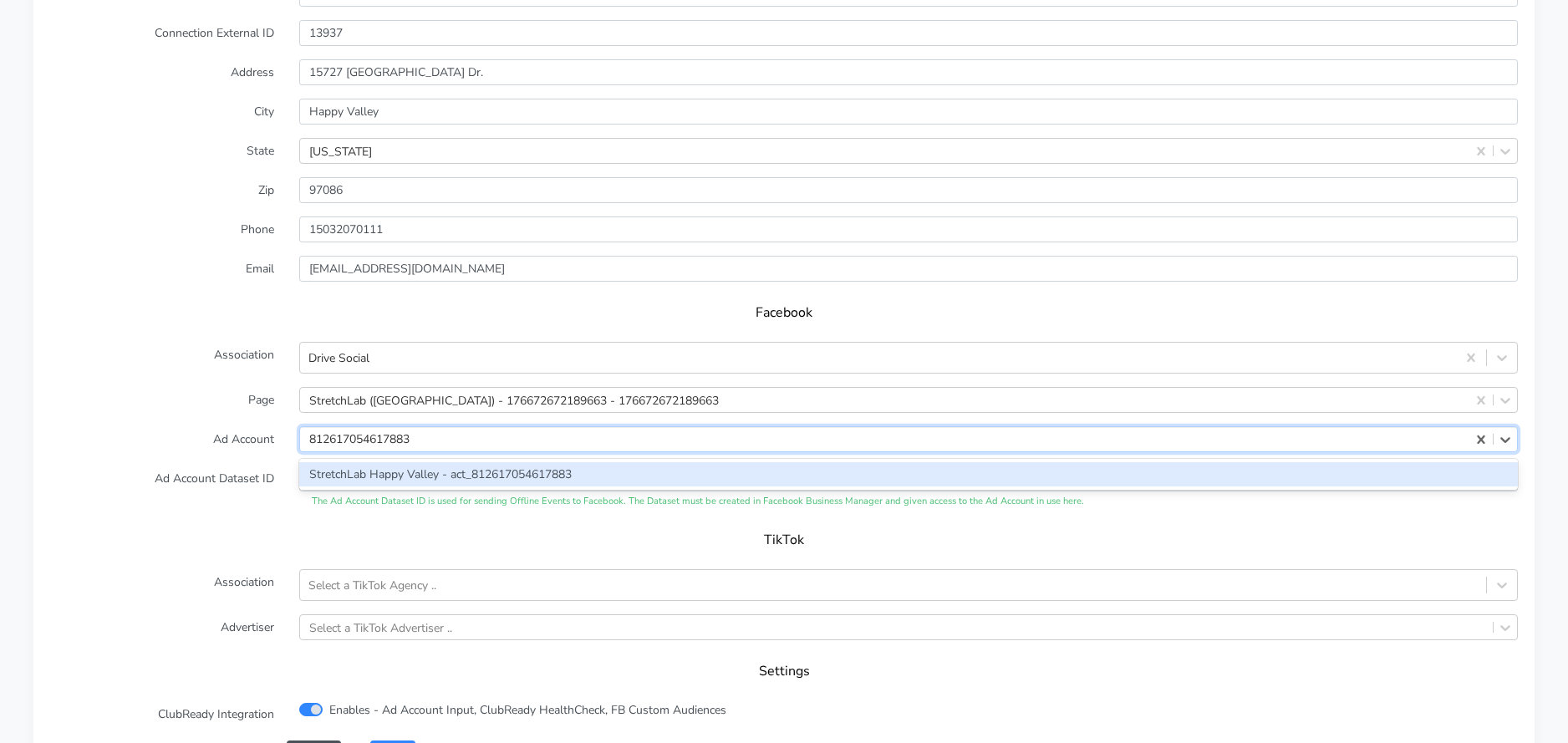
click at [363, 473] on div "StretchLab Happy Valley - act_812617054617883" at bounding box center [908, 474] width 1218 height 24
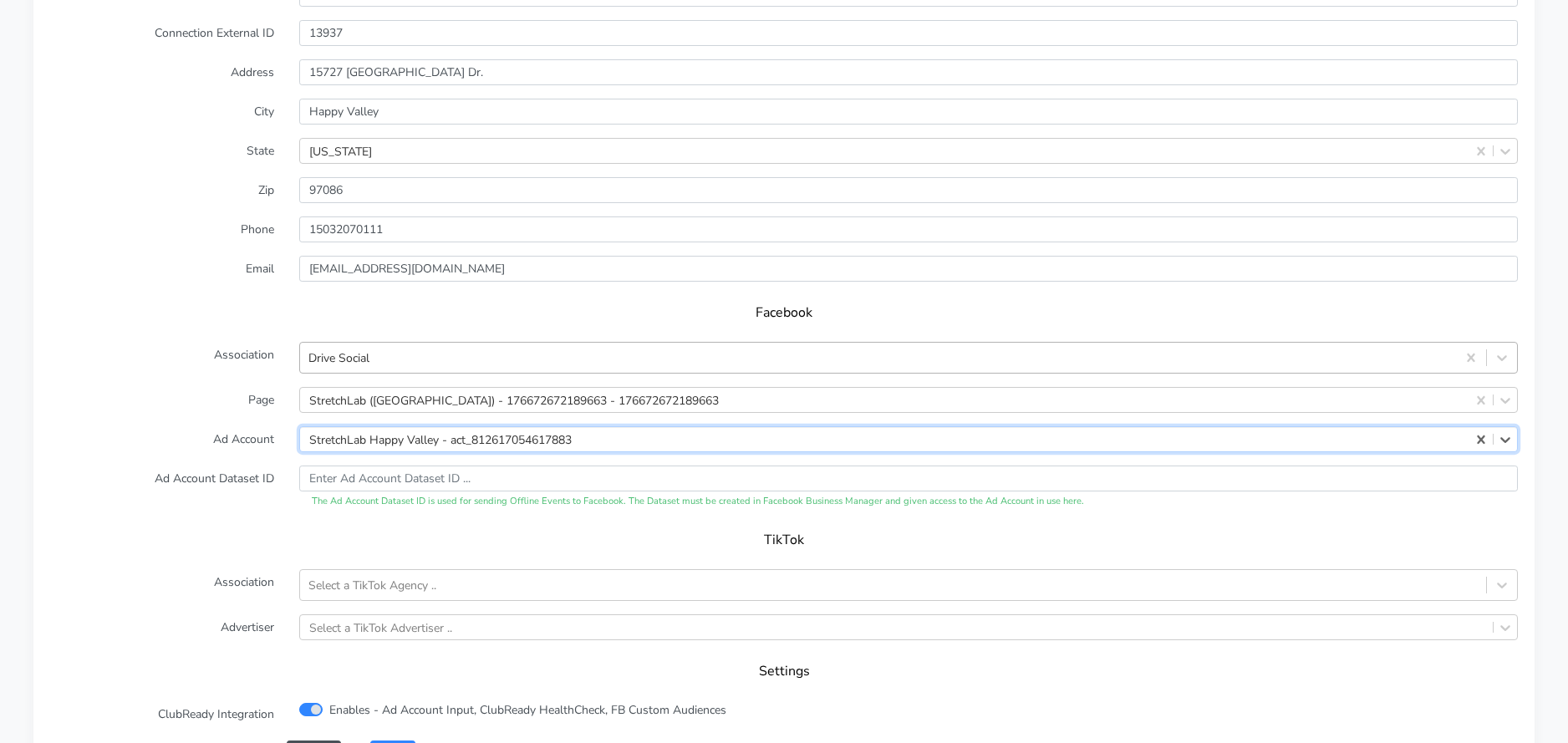
click at [343, 362] on div "Drive Social" at bounding box center [339, 358] width 61 height 17
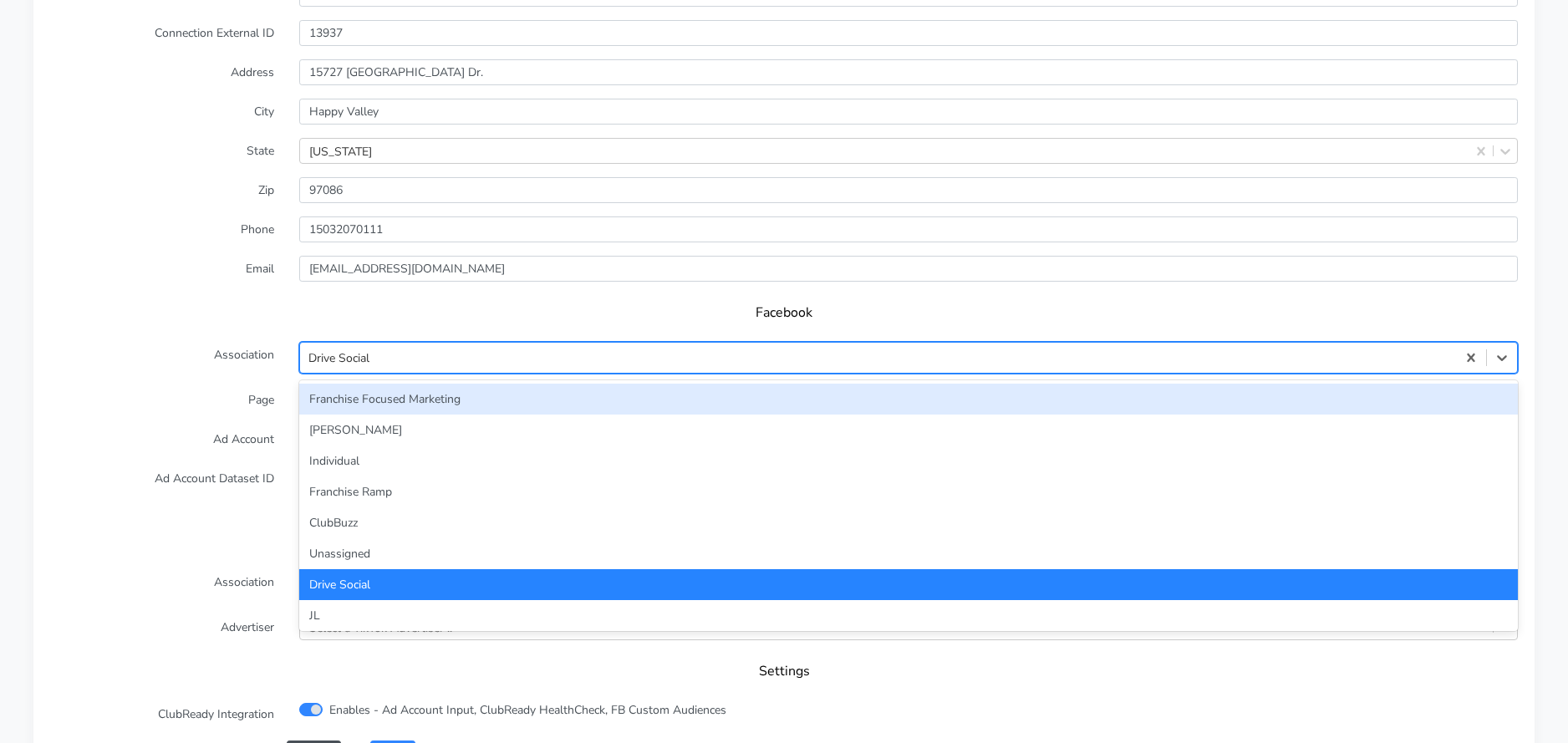
click at [347, 400] on div "Franchise Focused Marketing" at bounding box center [908, 399] width 1218 height 31
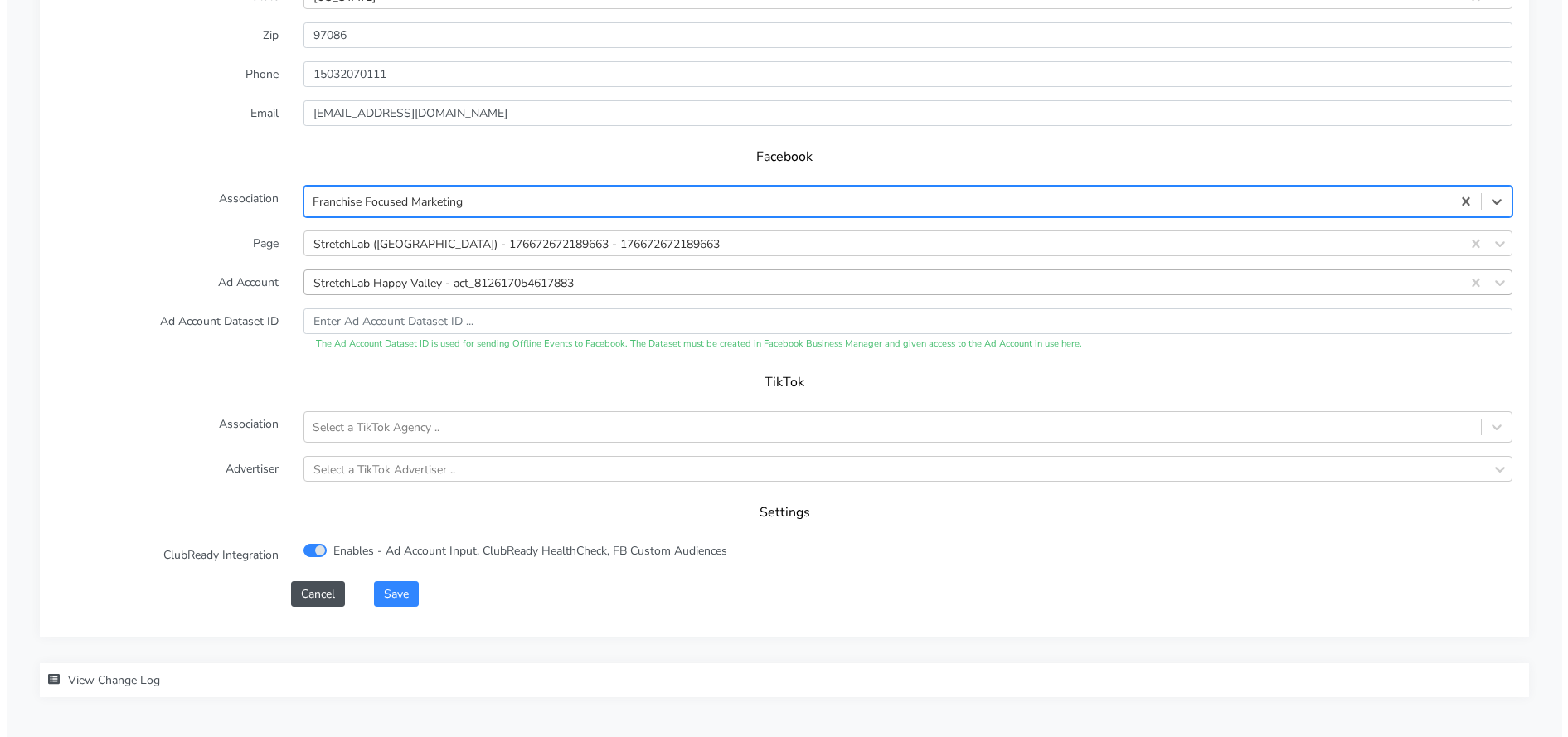
scroll to position [1583, 0]
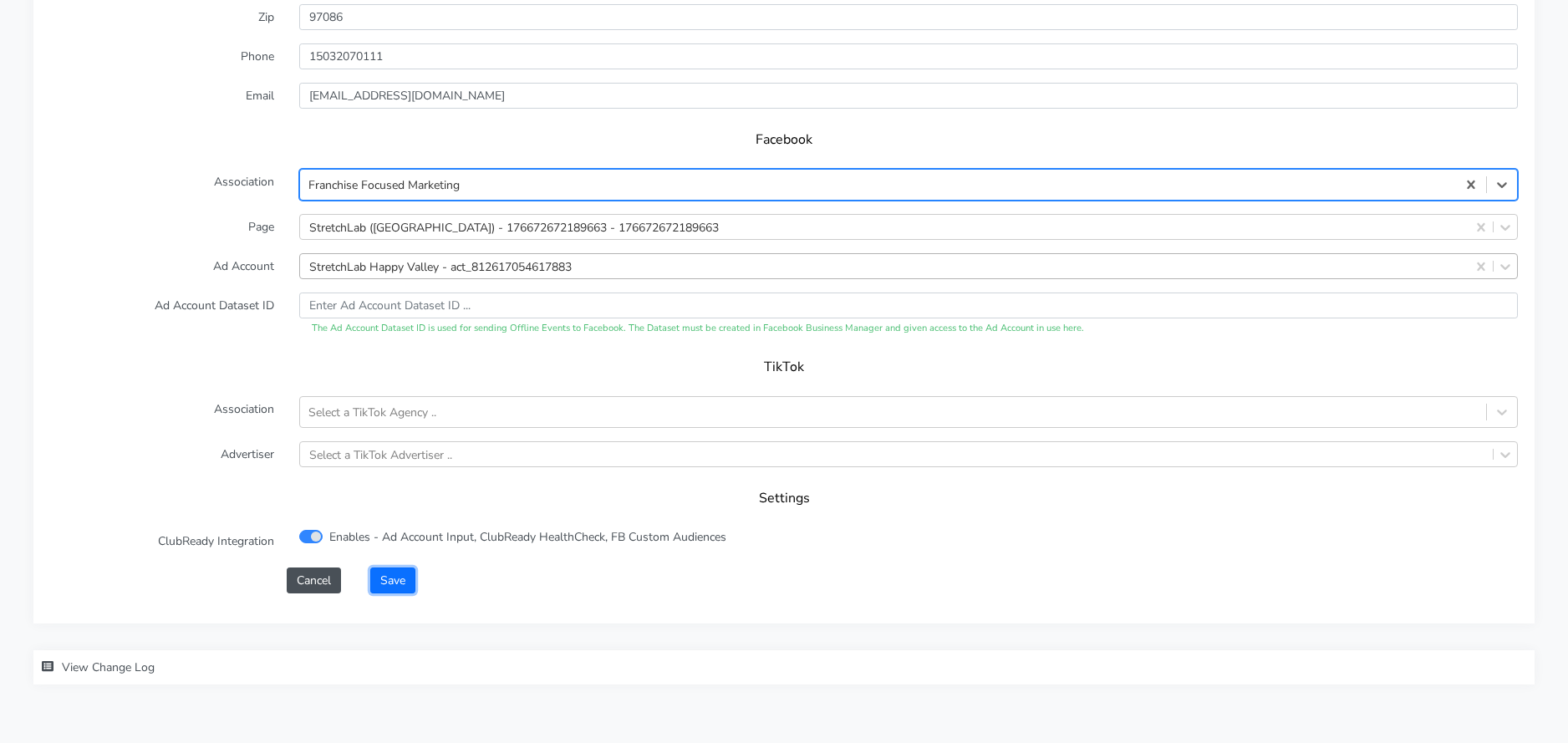
click at [384, 582] on button "Save" at bounding box center [393, 580] width 45 height 26
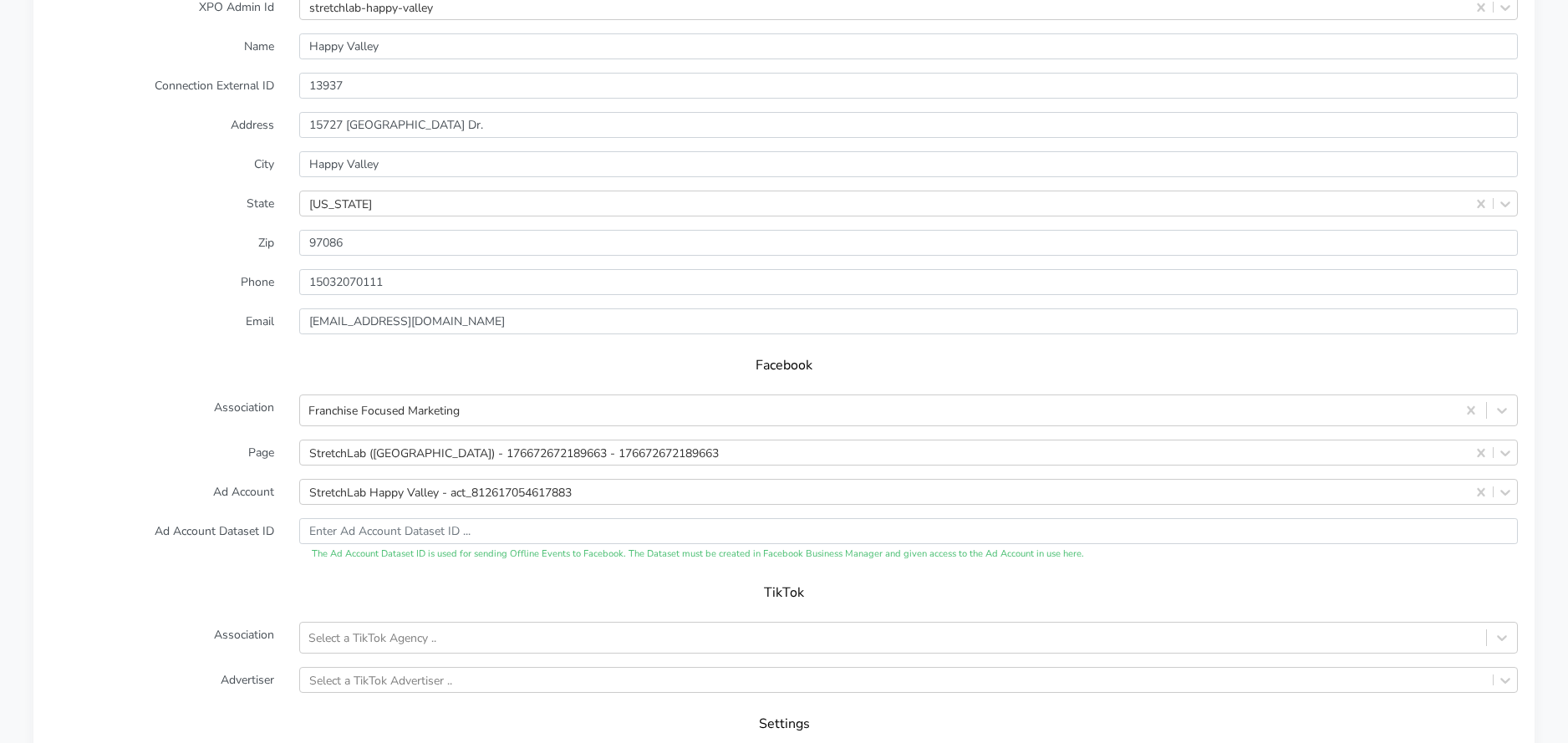
scroll to position [1643, 0]
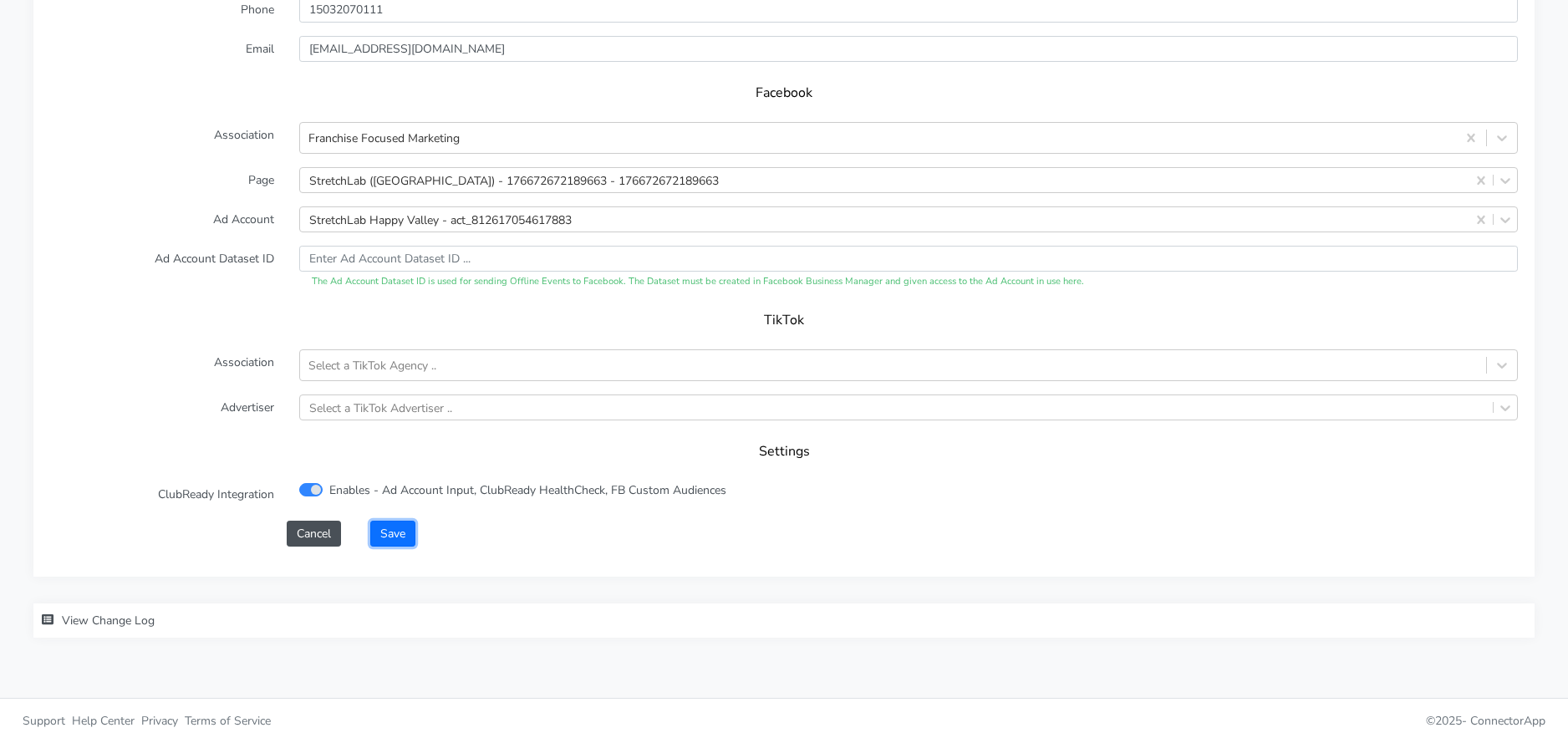
click at [396, 527] on button "Save" at bounding box center [393, 533] width 45 height 26
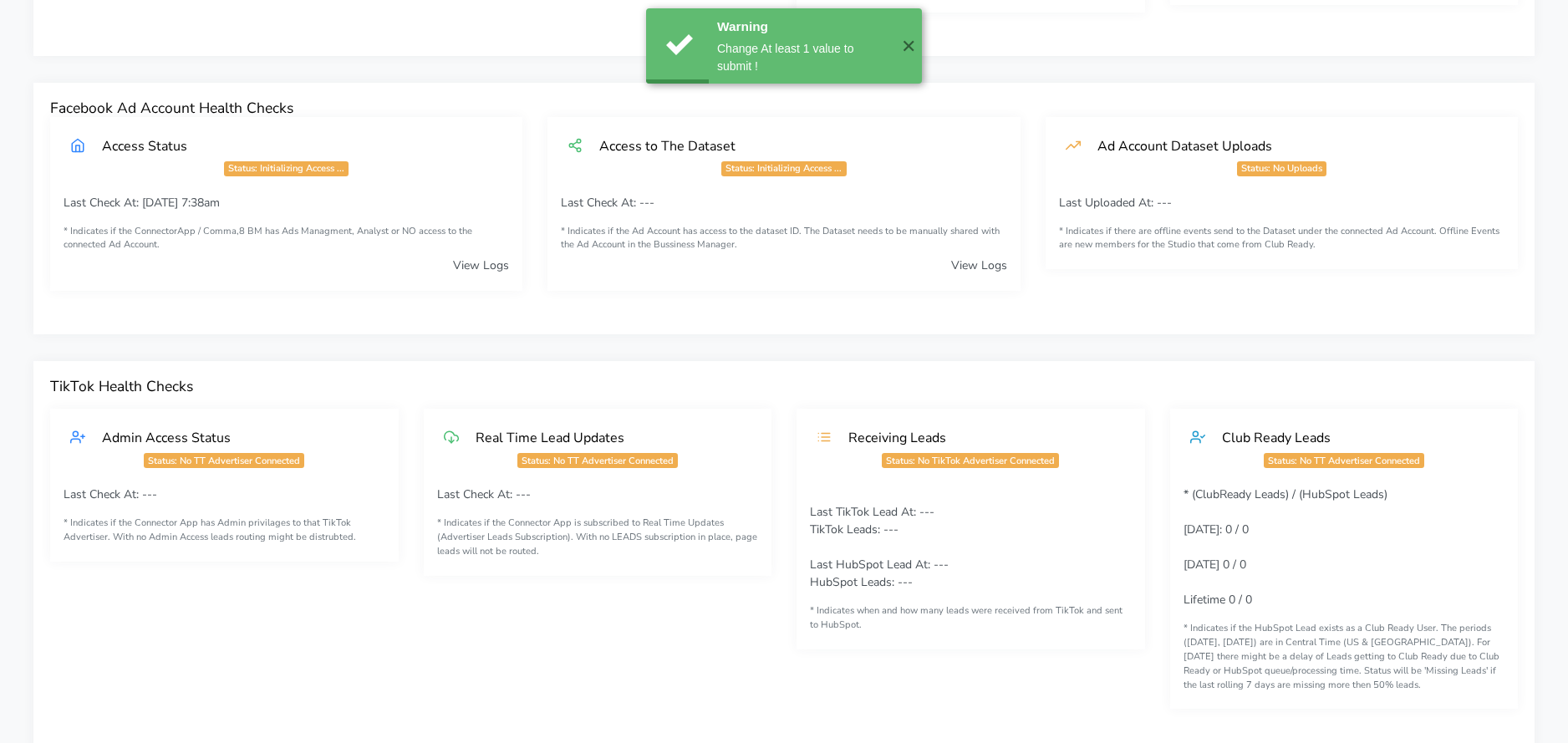
scroll to position [0, 0]
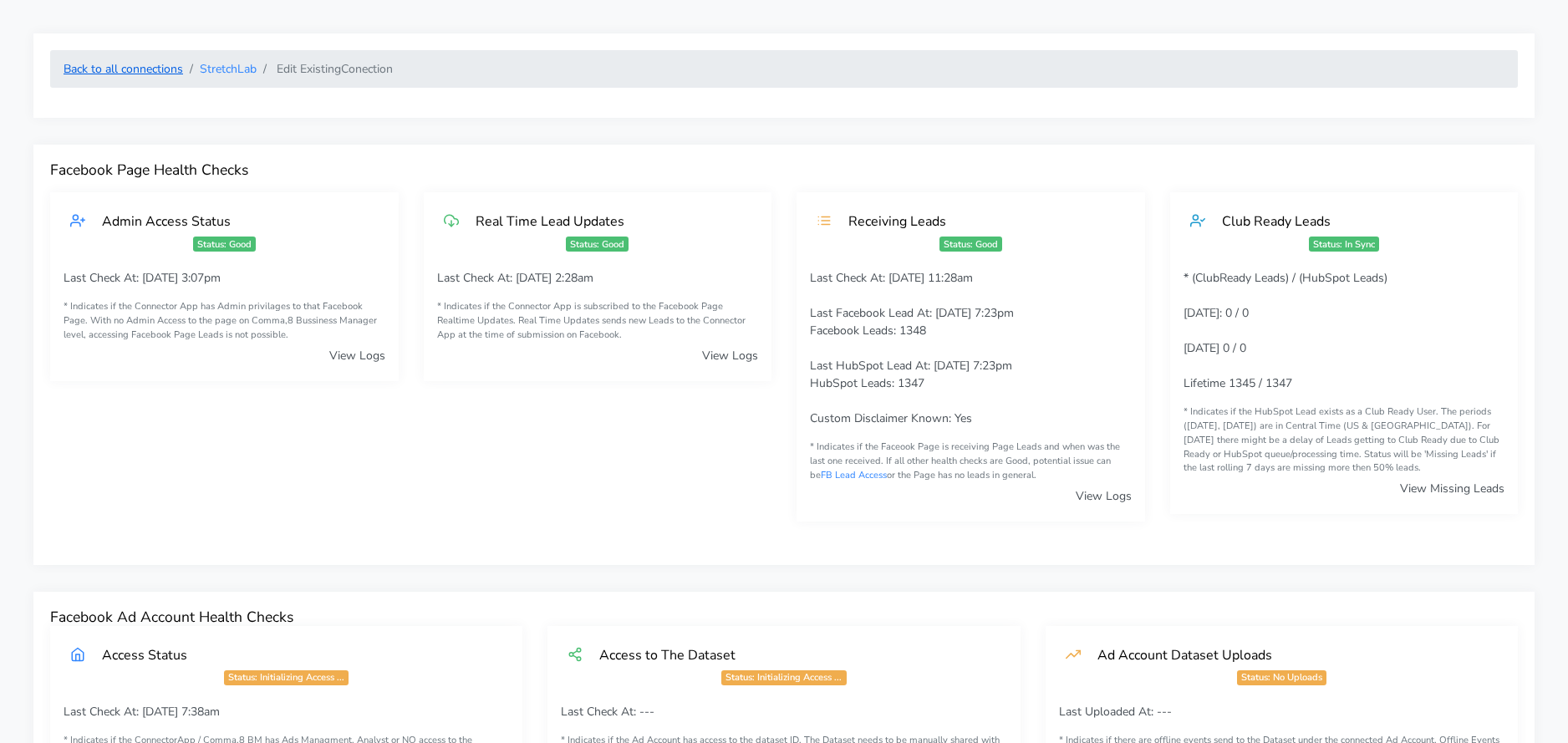
click at [168, 66] on link "Back to all connections" at bounding box center [123, 70] width 119 height 16
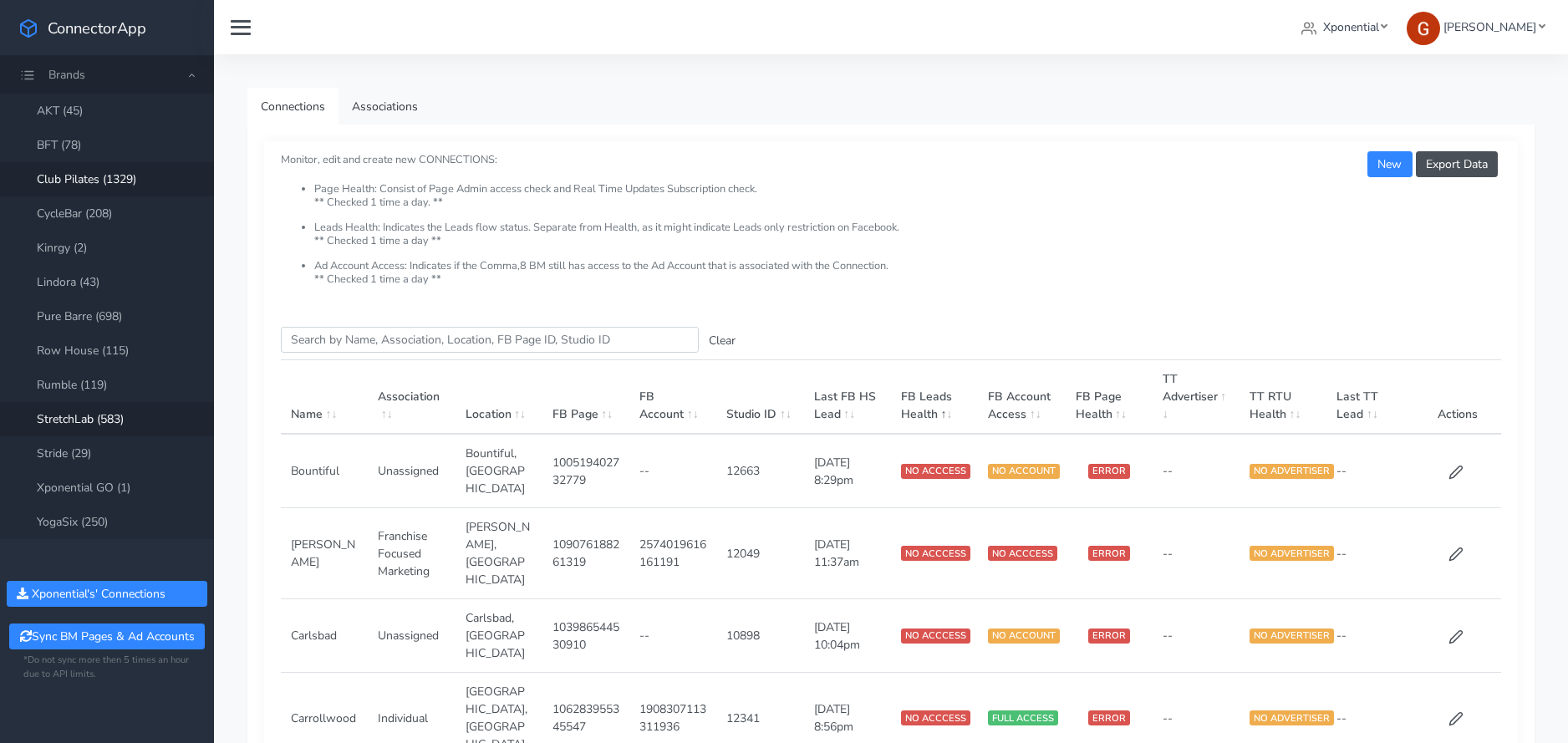
click at [111, 177] on link "Club Pilates (1329)" at bounding box center [107, 179] width 214 height 34
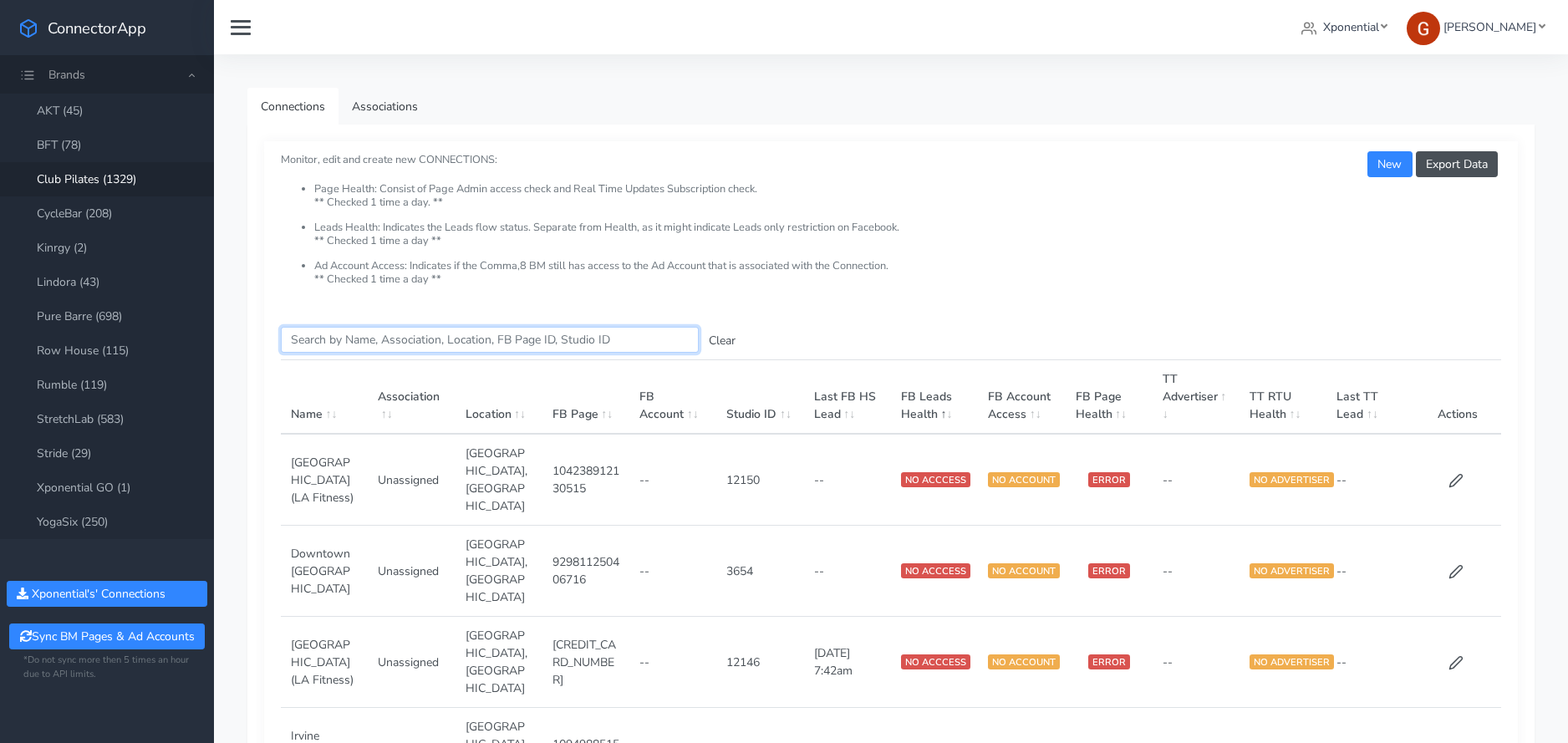
click at [403, 338] on input "Search this table" at bounding box center [490, 339] width 418 height 26
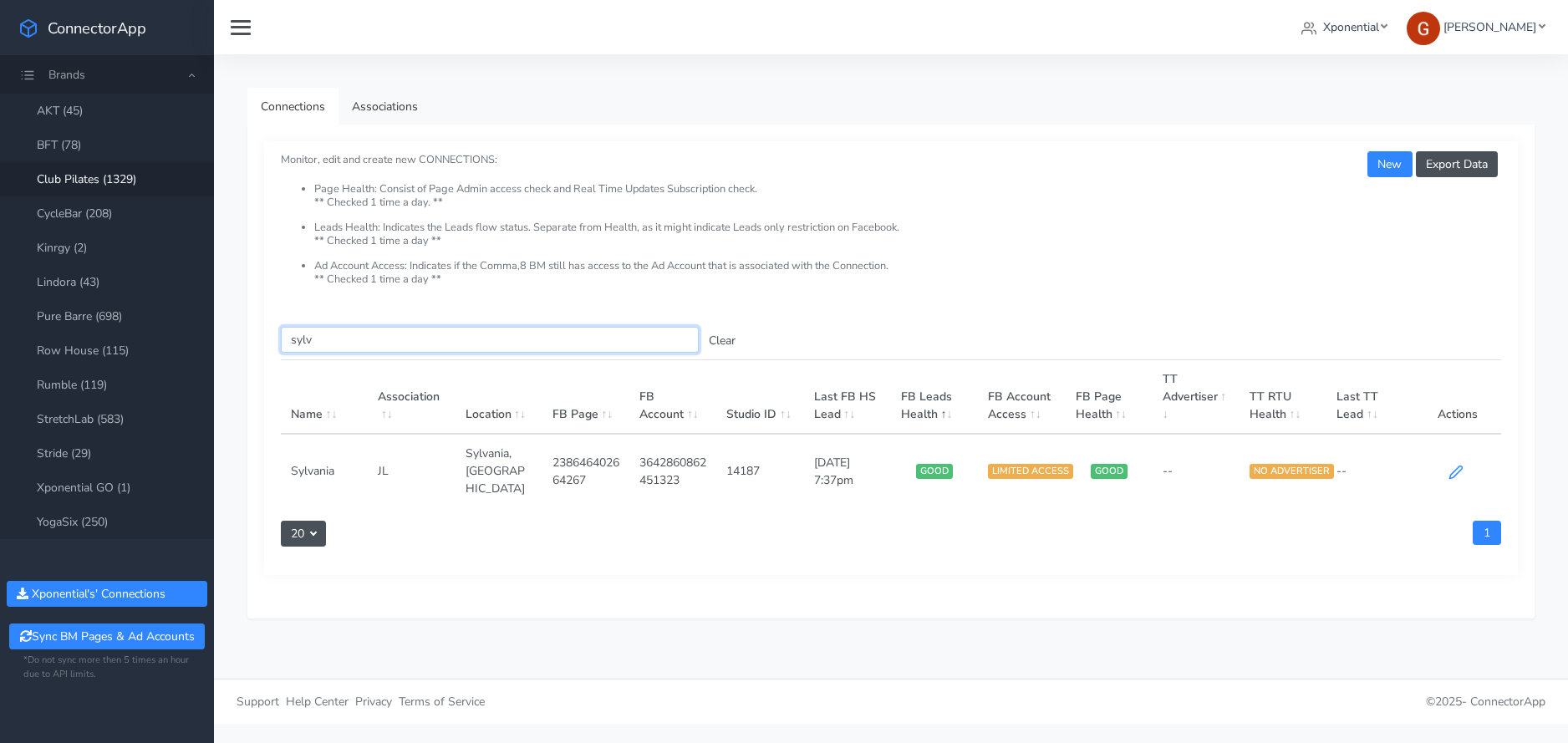
type input "sylv"
click at [1453, 465] on icon at bounding box center [1455, 471] width 13 height 13
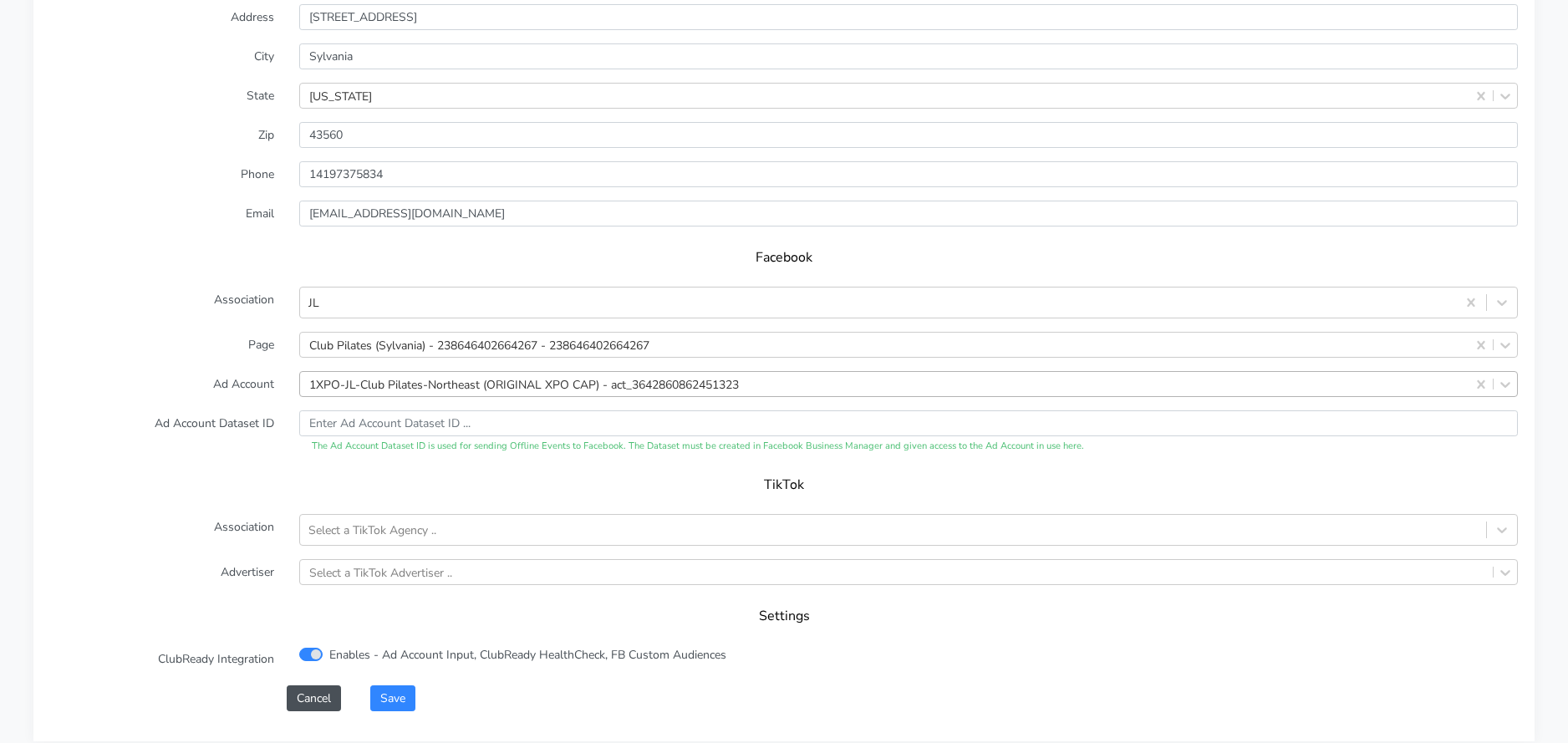
scroll to position [1479, 0]
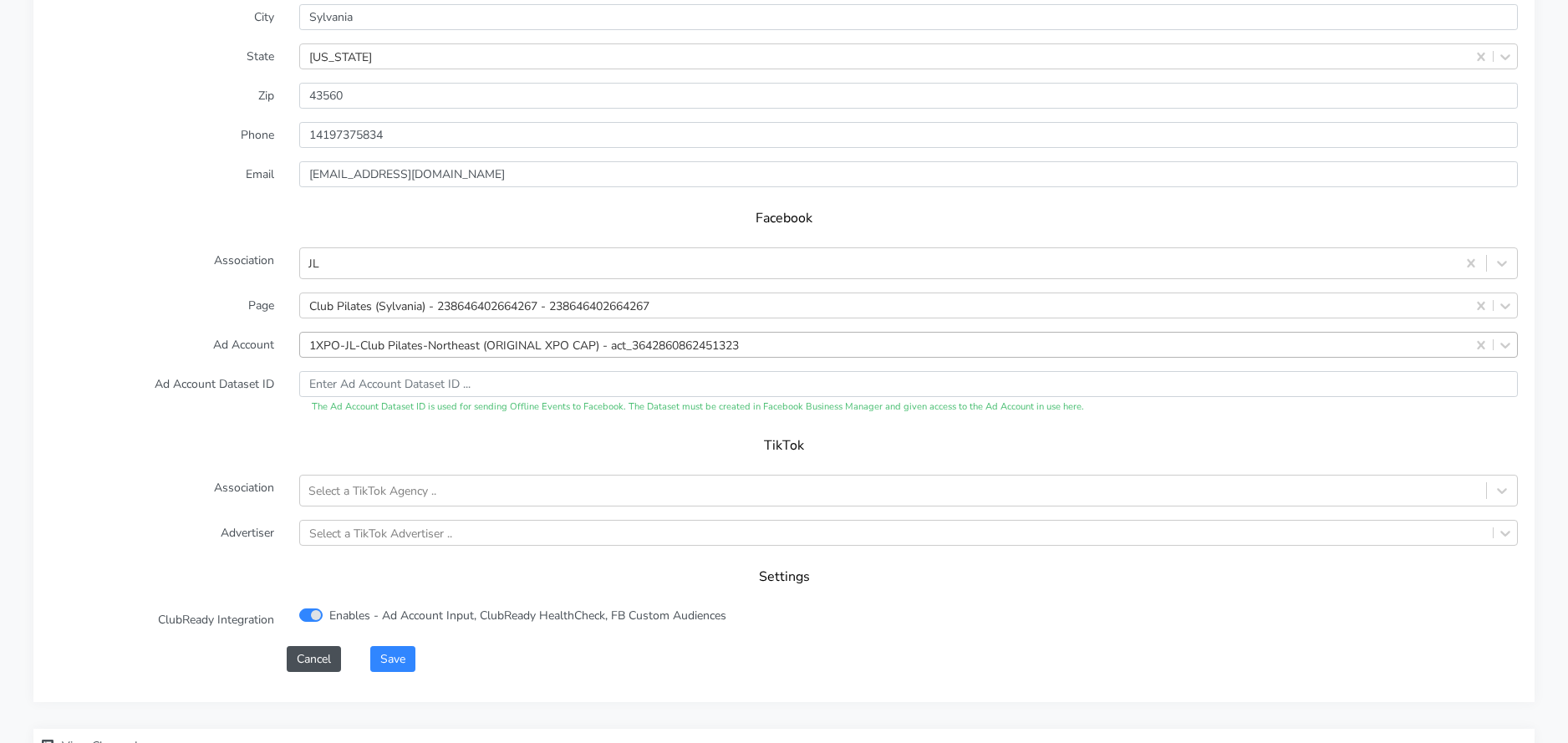
click at [421, 353] on div "1XPO-JL-Club Pilates-Northeast (ORIGINAL XPO CAP) - act_3642860862451323" at bounding box center [524, 344] width 430 height 17
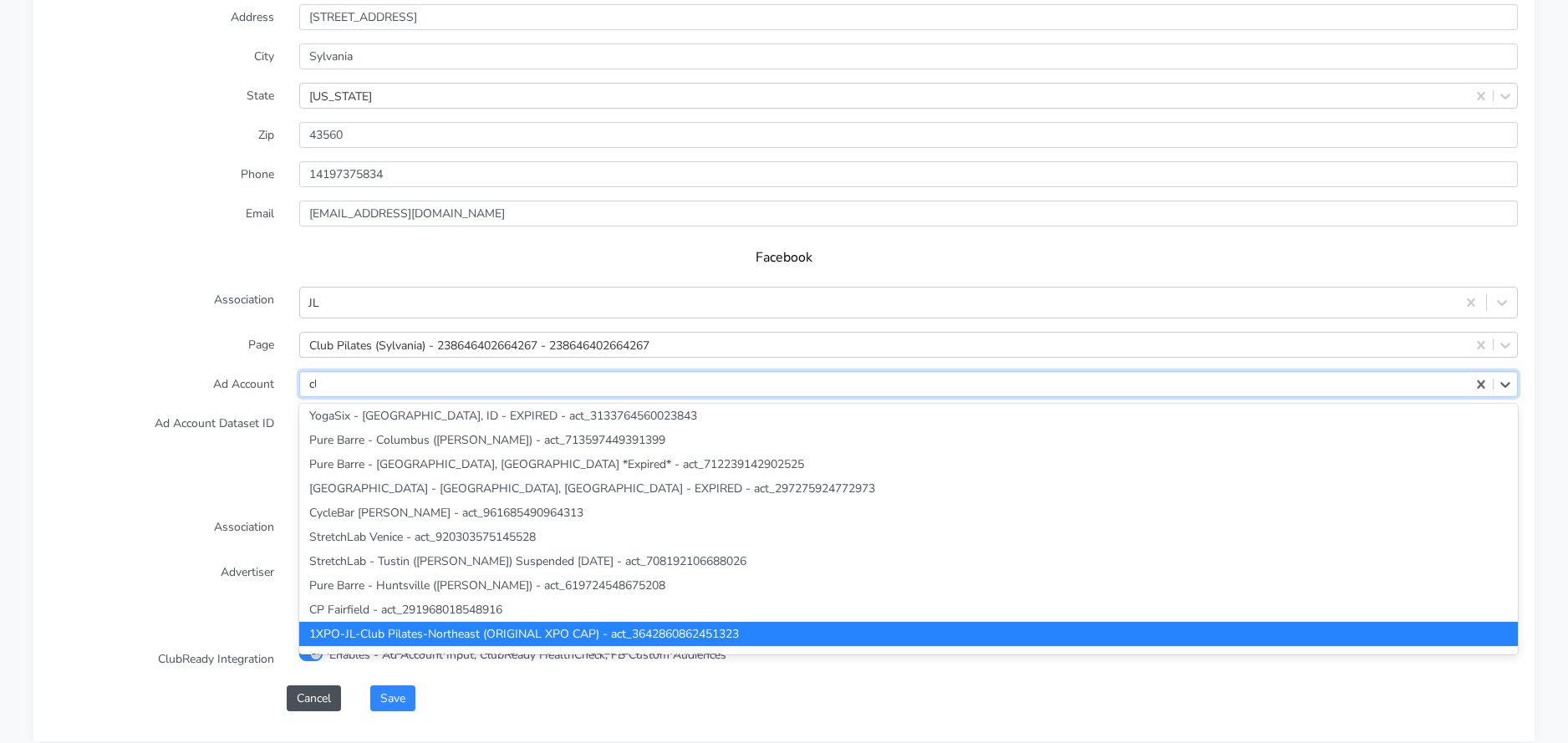
scroll to position [2135, 0]
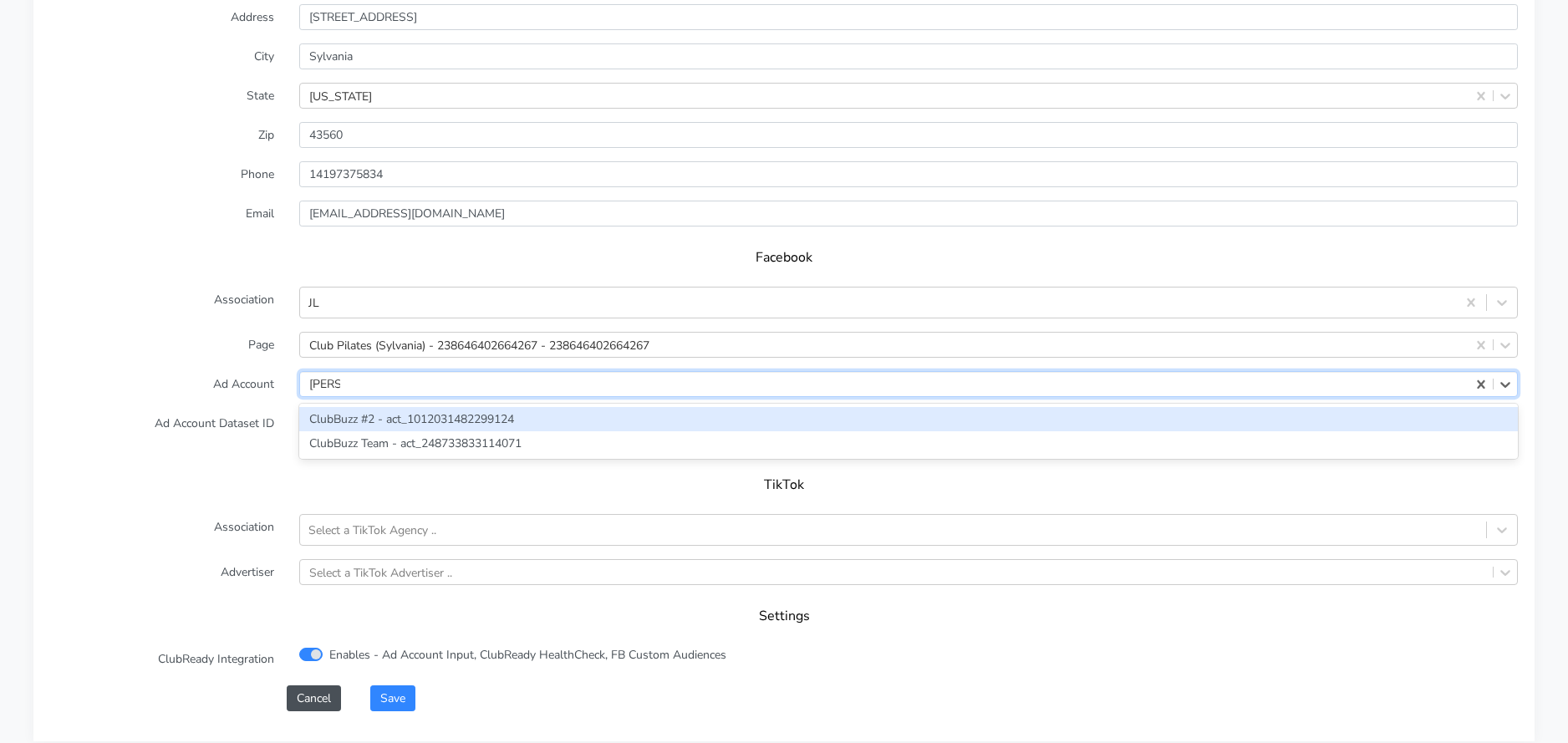
type input "clubbu"
click at [397, 415] on div "ClubBuzz #2 - act_1012031482299124" at bounding box center [908, 419] width 1218 height 24
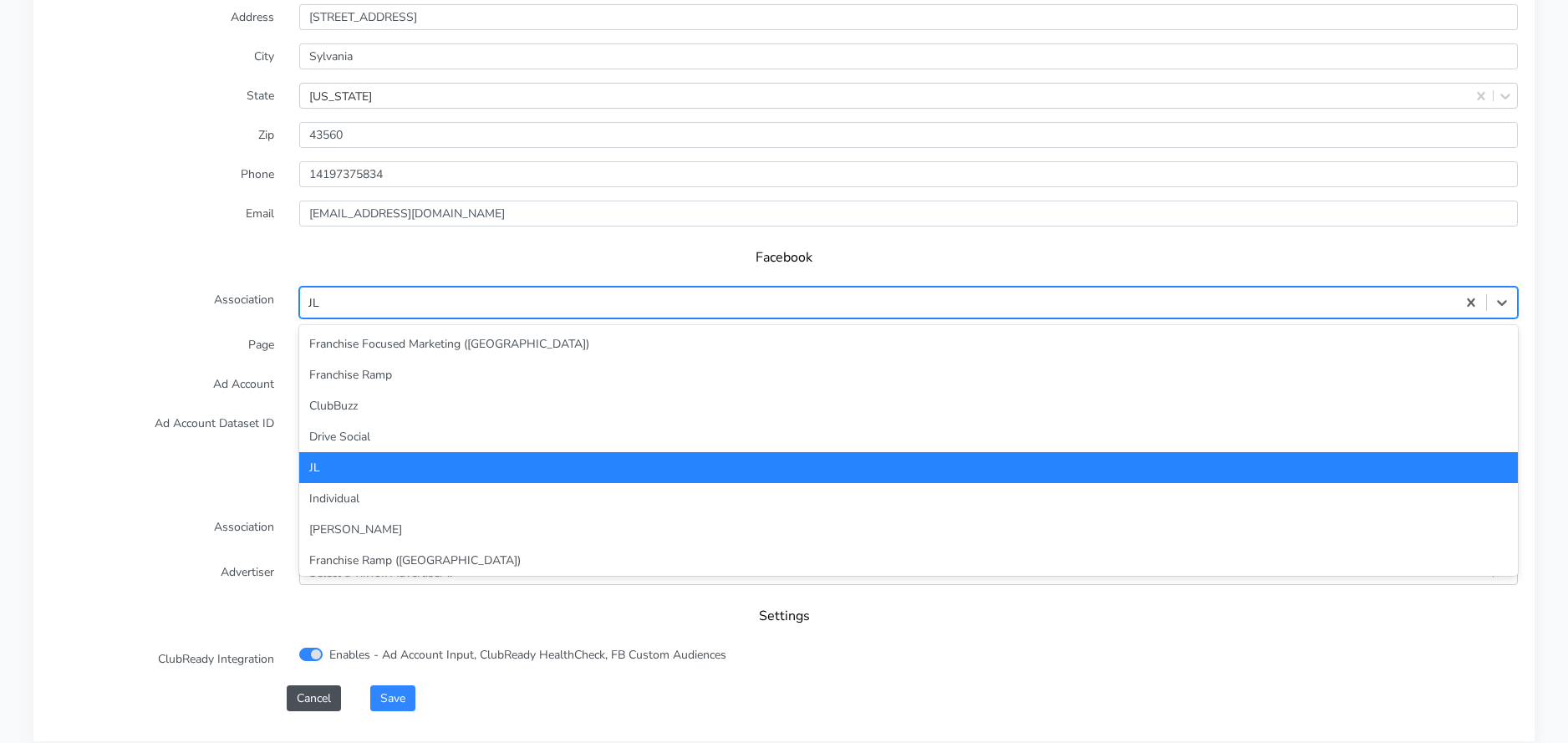
click at [378, 297] on div "JL" at bounding box center [878, 302] width 1156 height 28
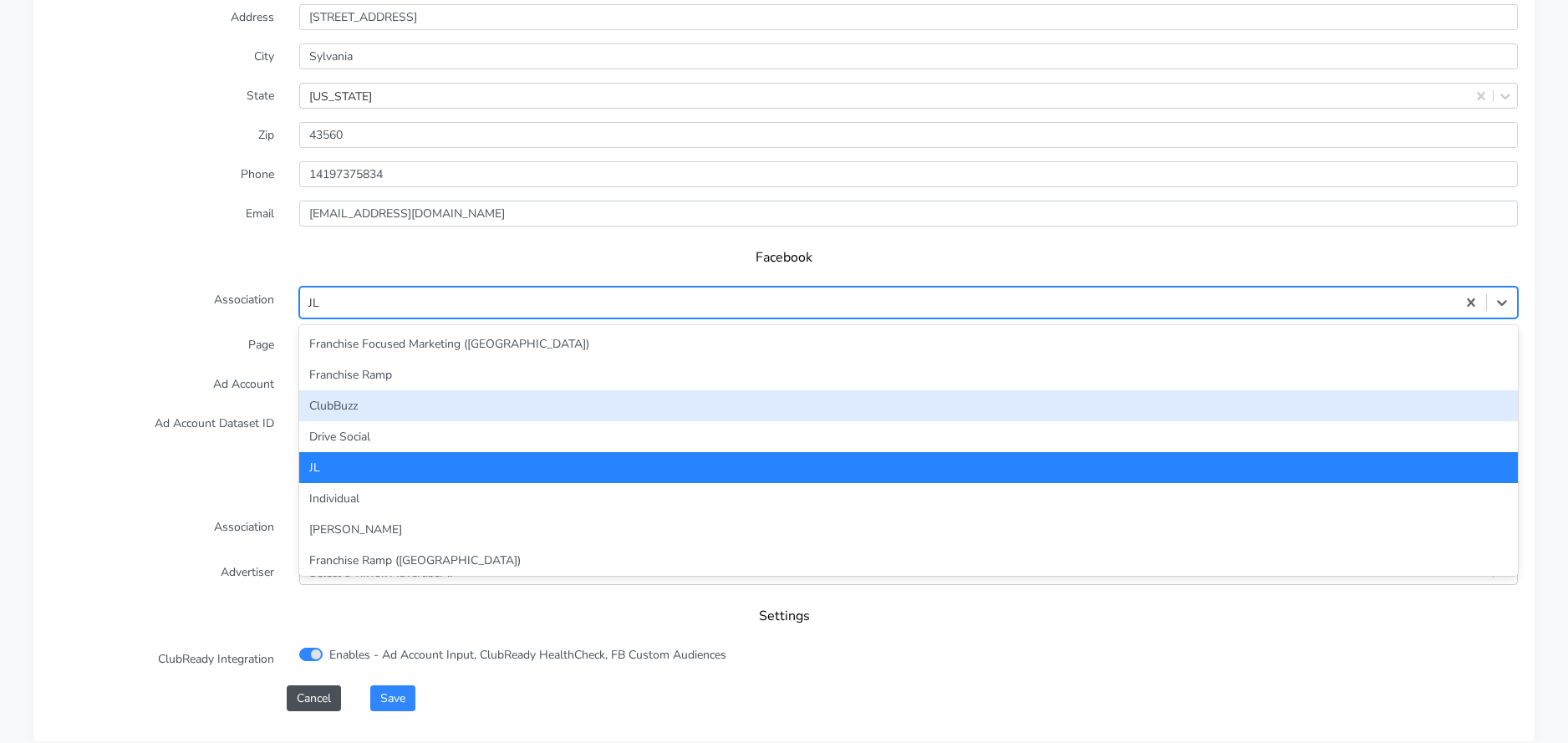
click at [360, 400] on div "ClubBuzz" at bounding box center [908, 405] width 1218 height 31
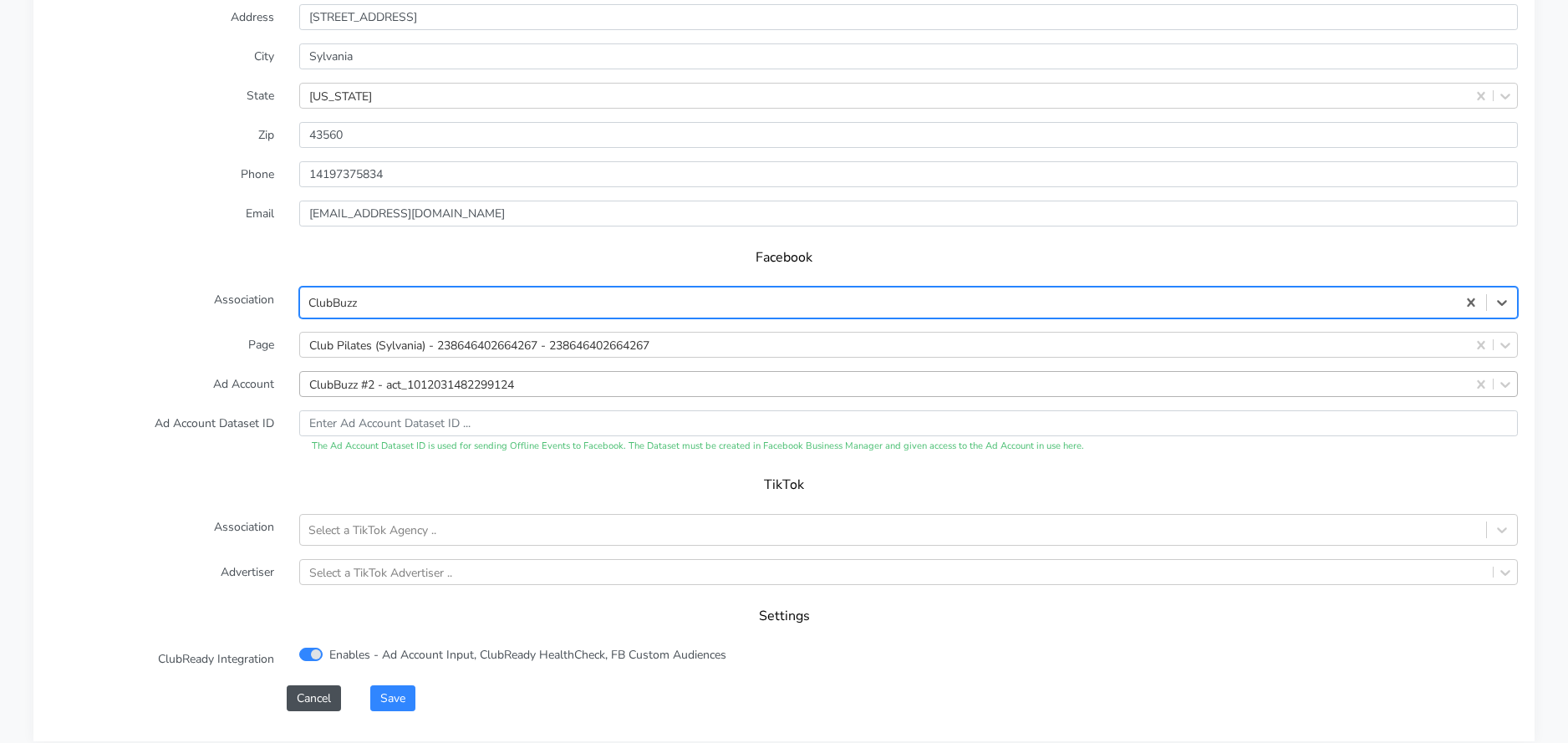
click at [370, 693] on div "Save" at bounding box center [944, 698] width 1172 height 26
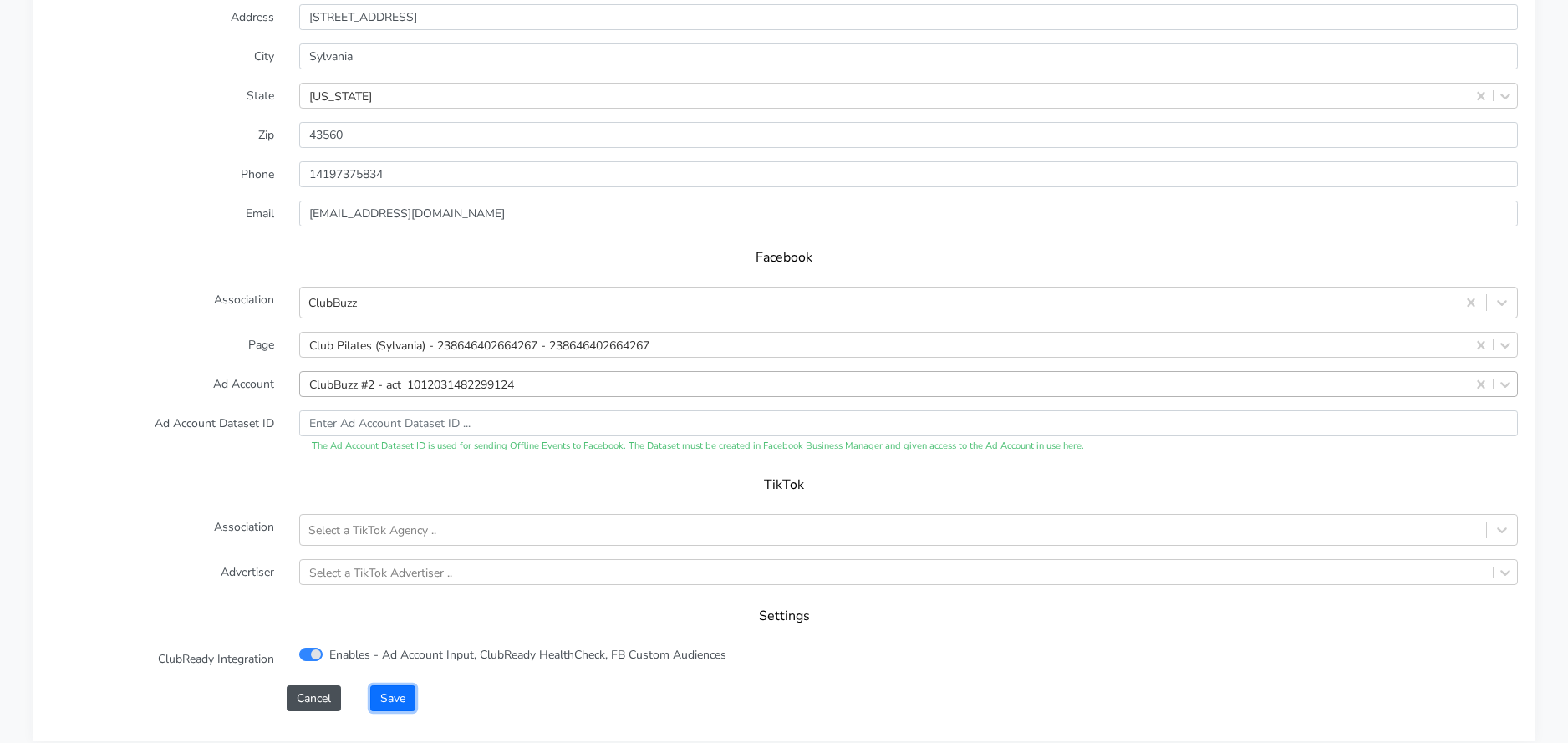
click at [383, 702] on button "Save" at bounding box center [393, 698] width 45 height 26
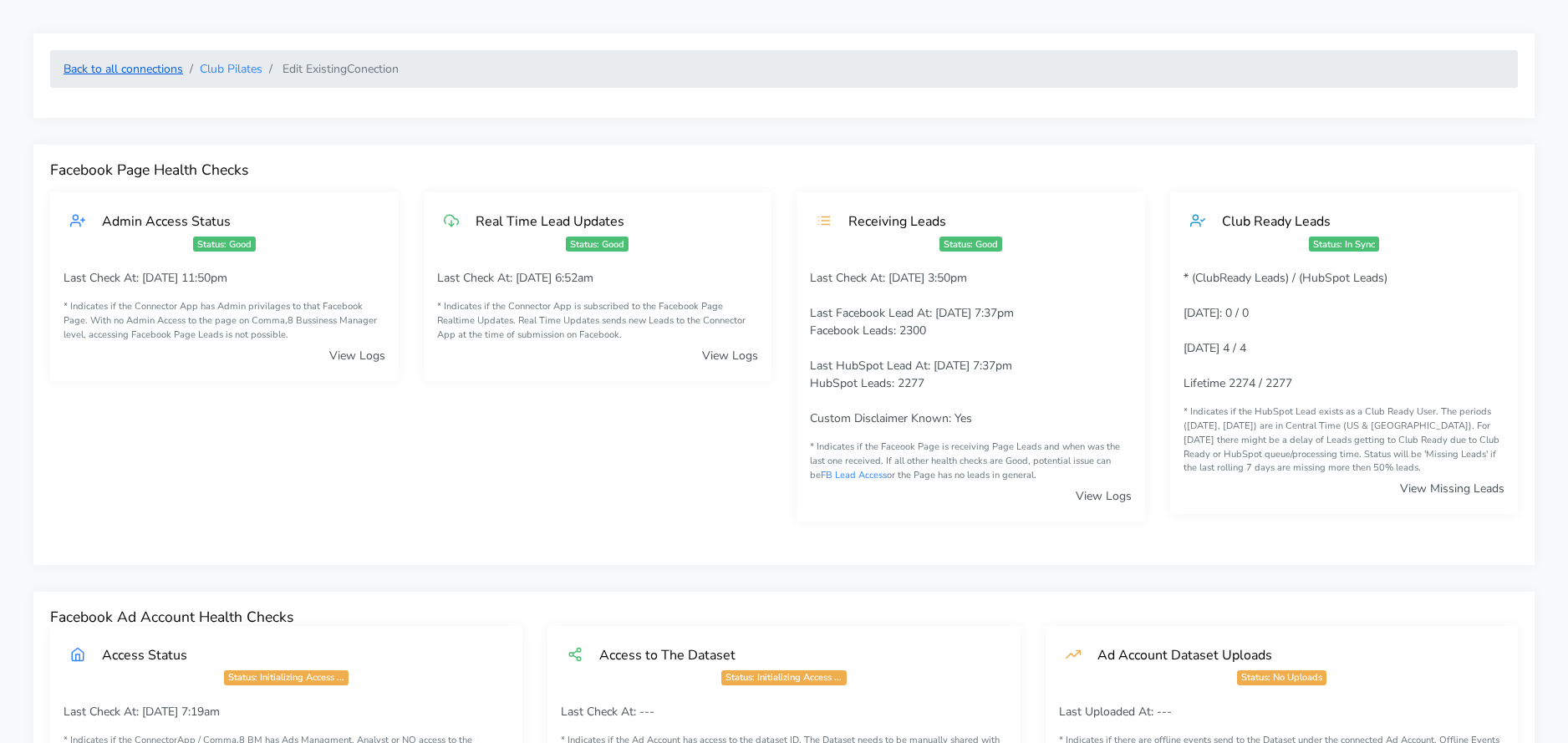
click at [107, 70] on link "Back to all connections" at bounding box center [123, 70] width 119 height 16
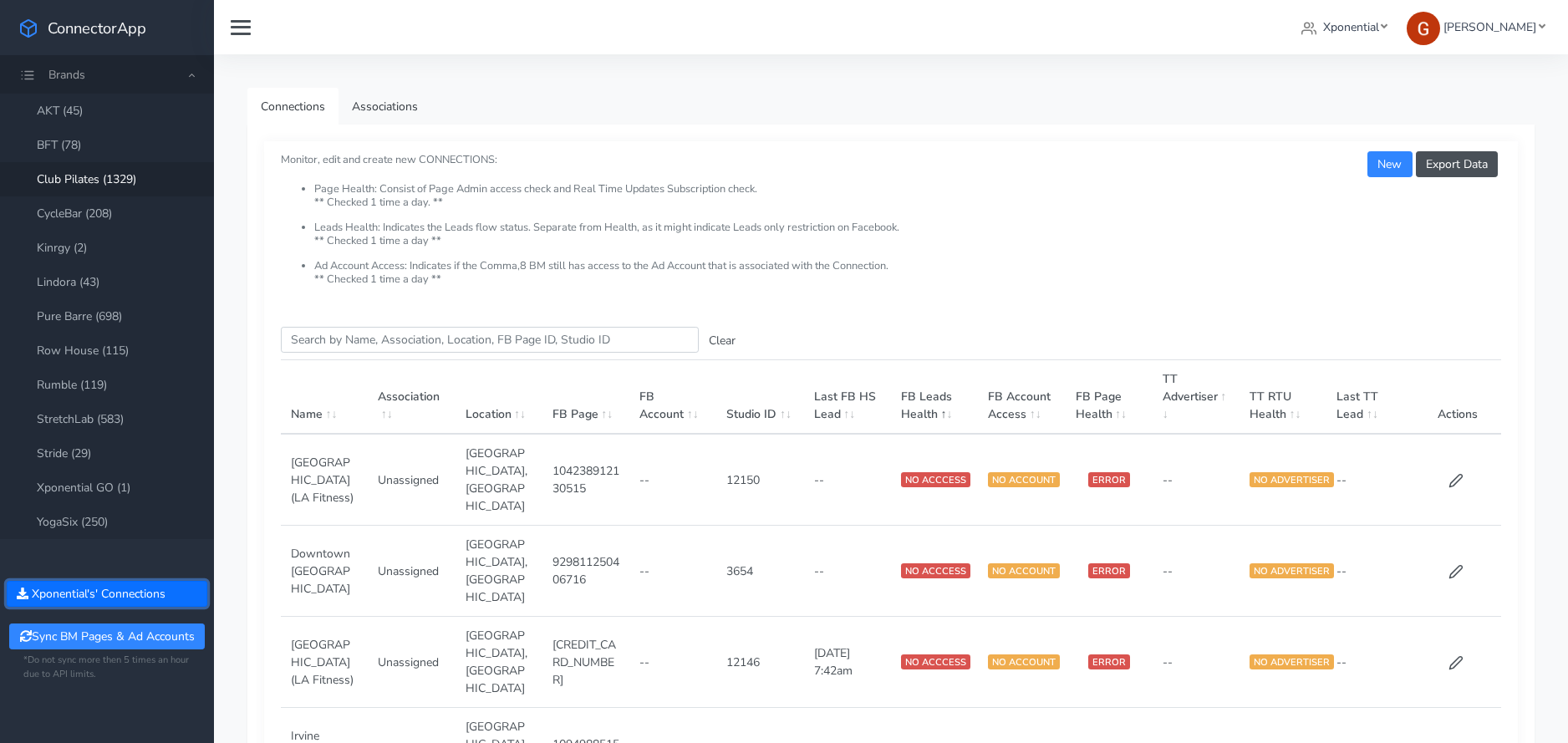
click at [170, 585] on button "Xponential 's' Connections" at bounding box center [107, 593] width 201 height 26
click at [483, 338] on input "Search this table" at bounding box center [490, 339] width 418 height 26
click at [107, 201] on link "CycleBar (208)" at bounding box center [107, 213] width 214 height 34
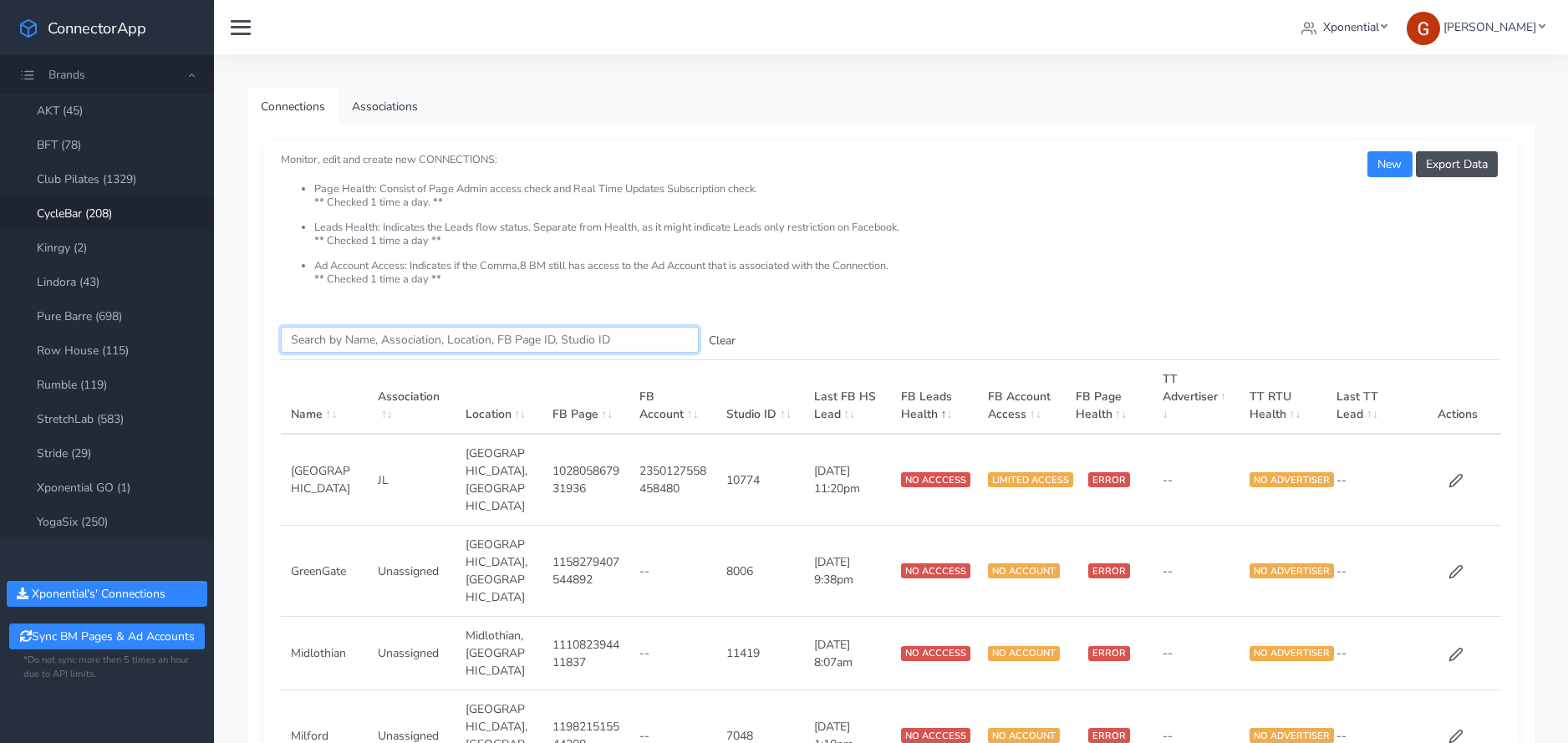
click at [406, 342] on input "Search this table" at bounding box center [490, 339] width 418 height 26
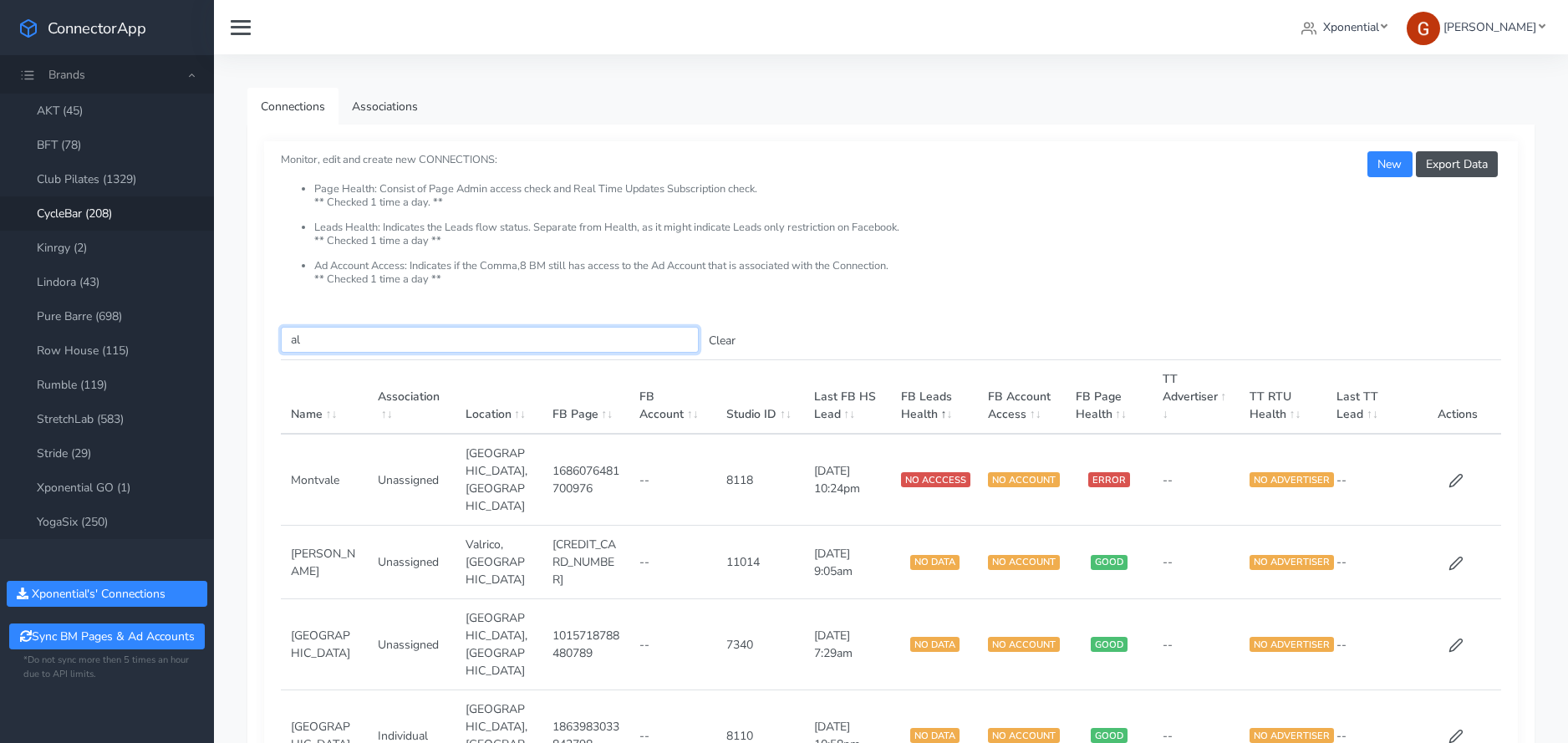
type input "a"
